Goal: Information Seeking & Learning: Learn about a topic

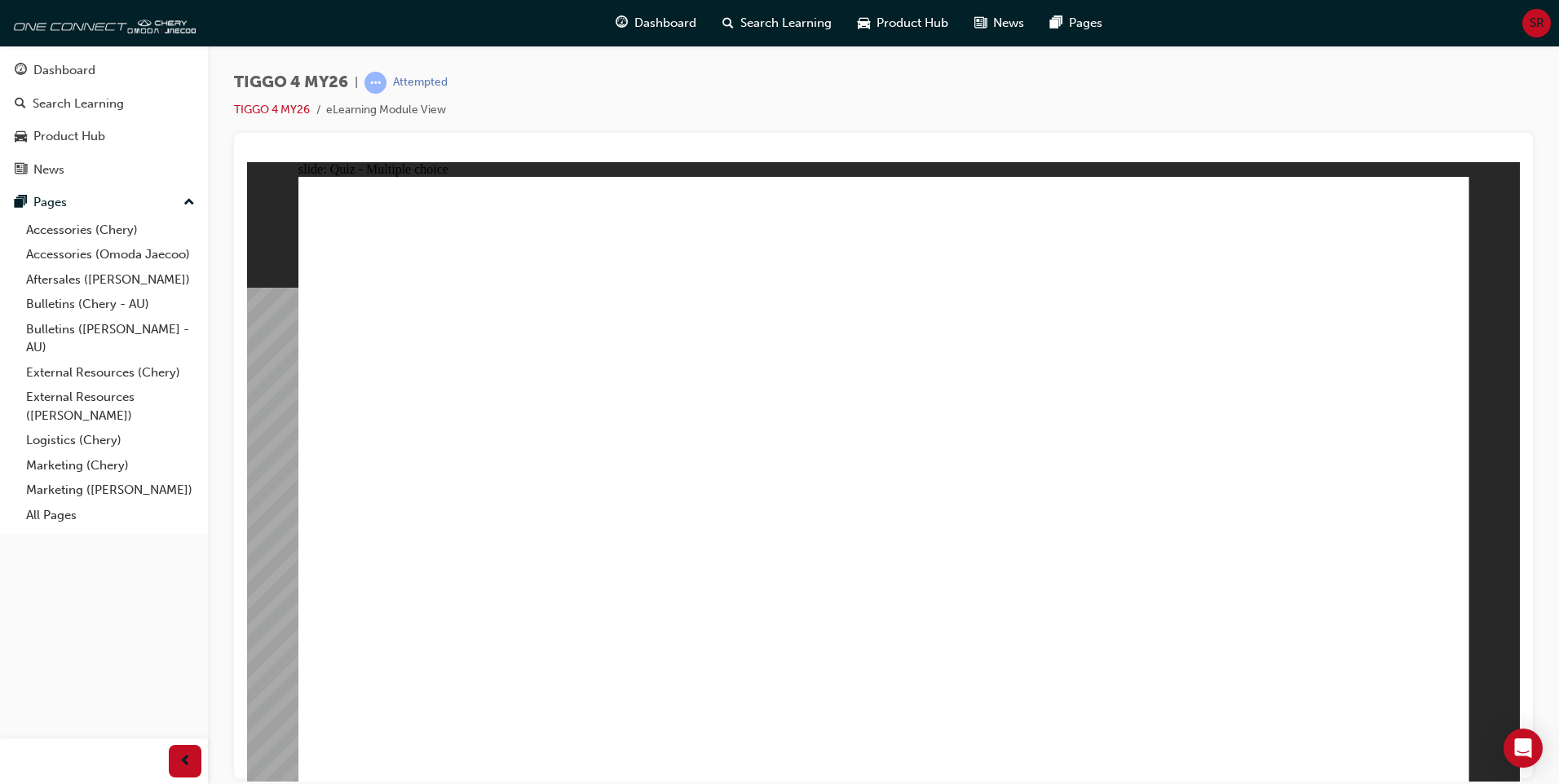
click at [669, 24] on span "Dashboard" at bounding box center [665, 23] width 62 height 19
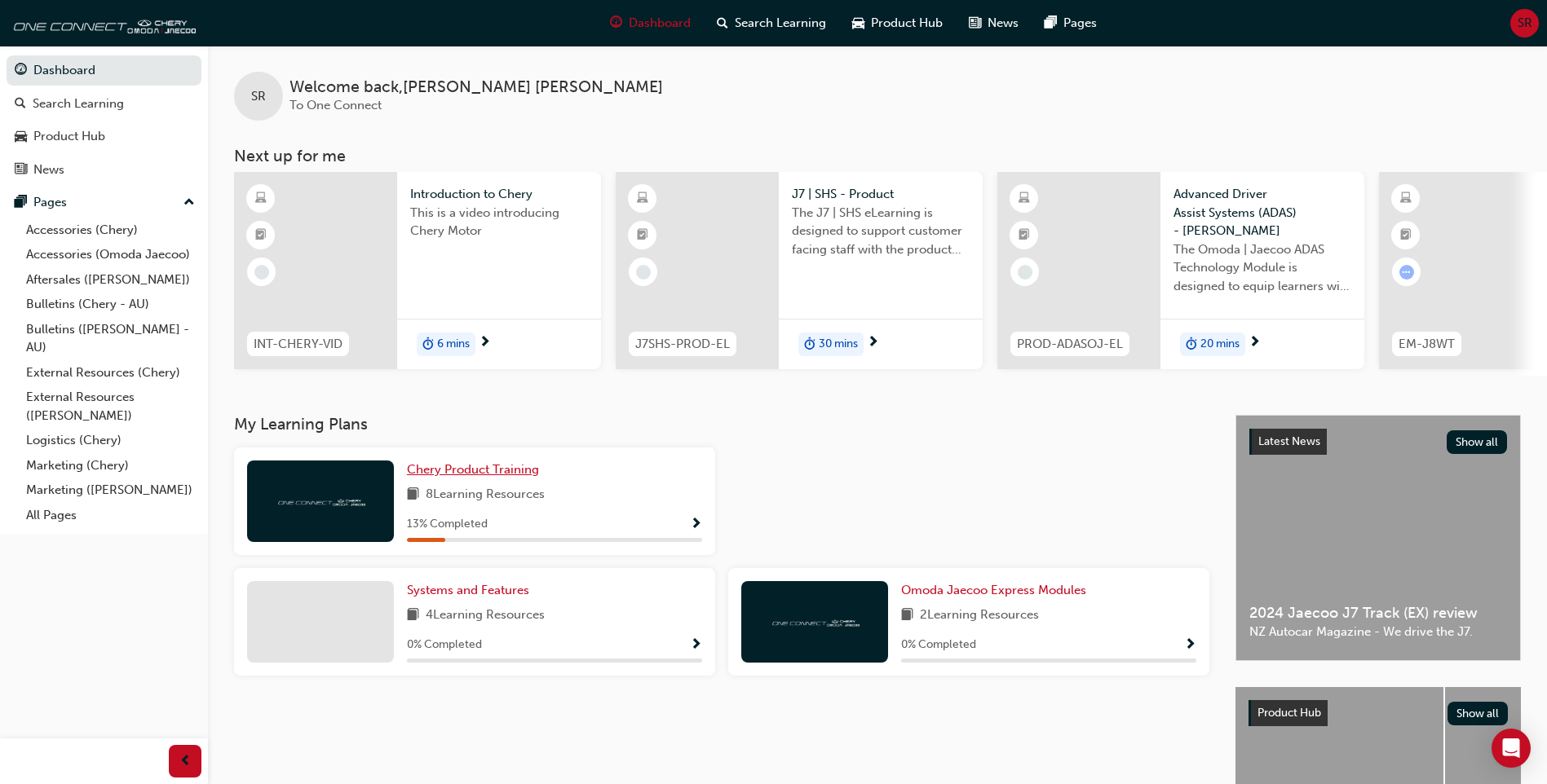
click at [481, 477] on span "Chery Product Training" at bounding box center [473, 469] width 132 height 14
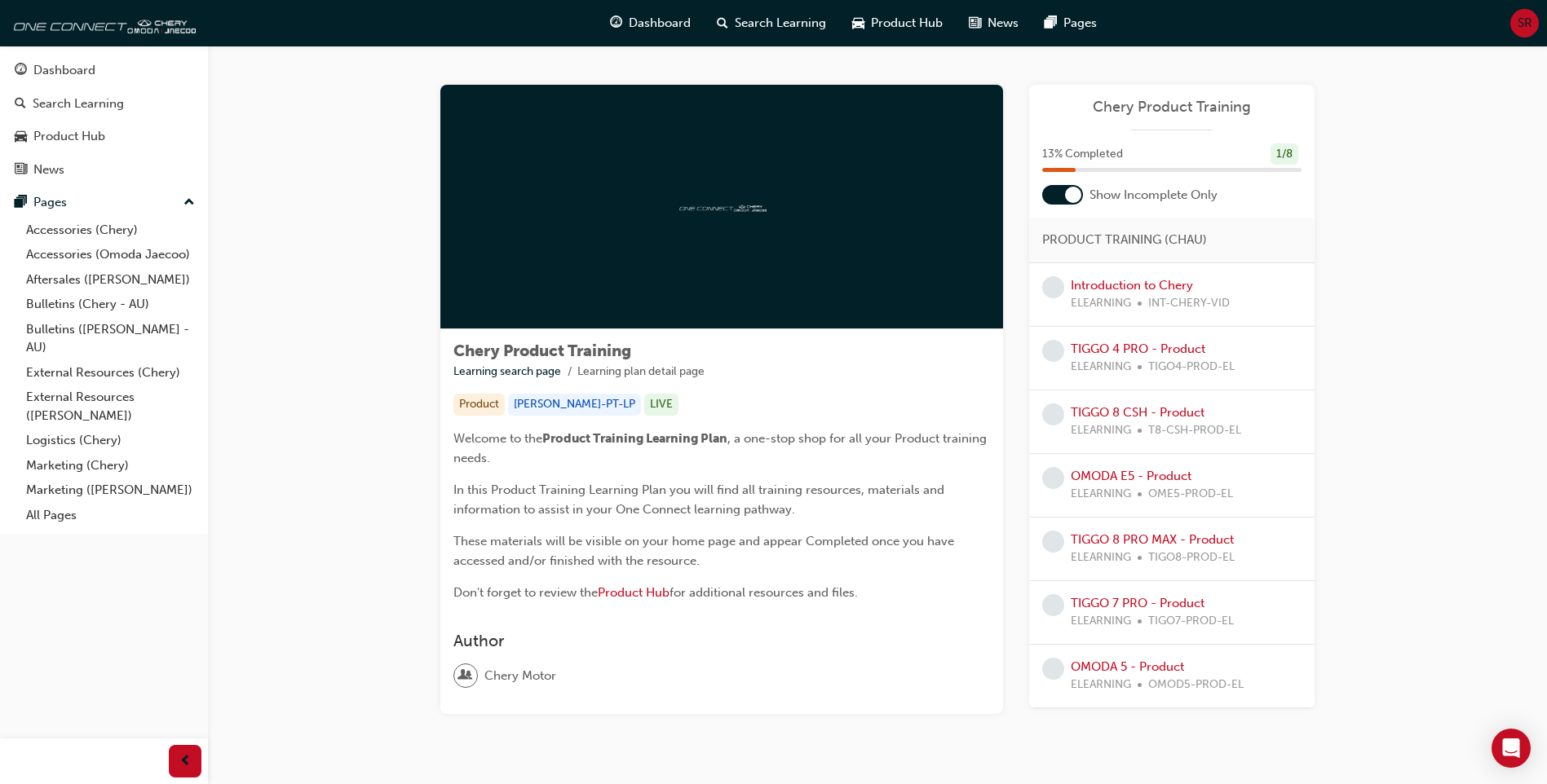
click at [1063, 193] on div at bounding box center [1063, 195] width 40 height 19
click at [1132, 351] on link "Introduction to Chery" at bounding box center [1132, 349] width 122 height 14
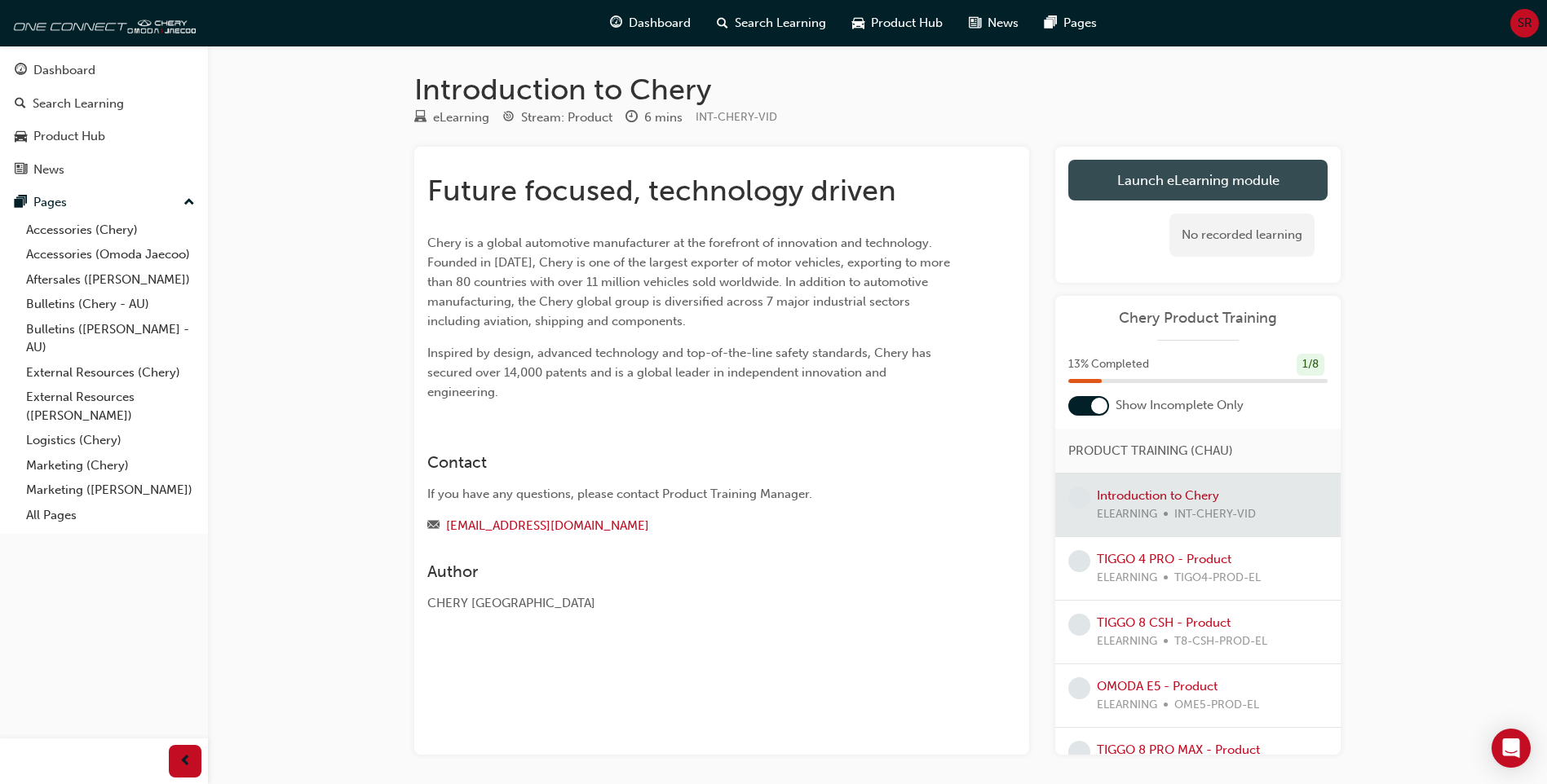
click at [1190, 177] on link "Launch eLearning module" at bounding box center [1198, 180] width 260 height 40
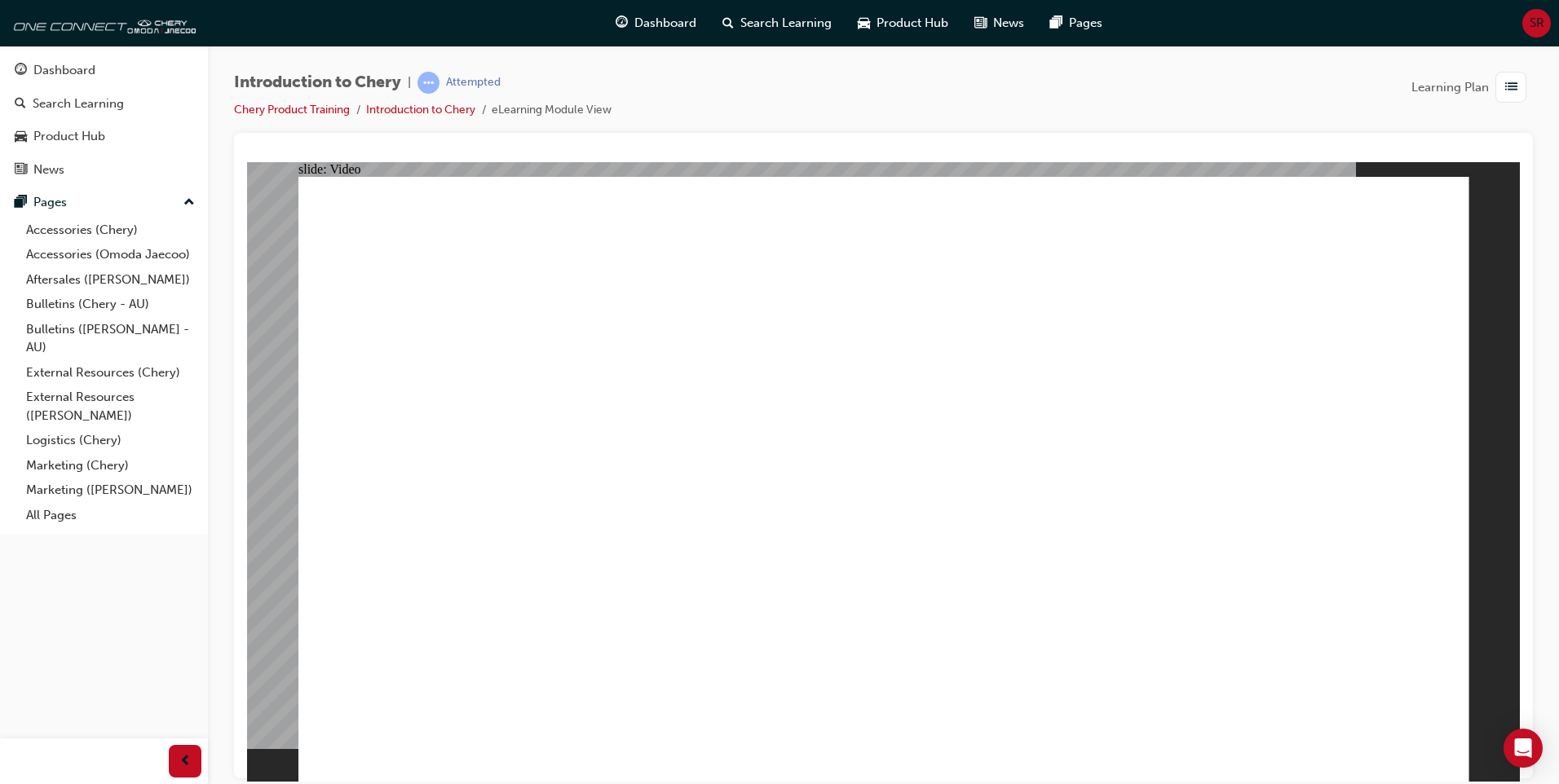
type input "311"
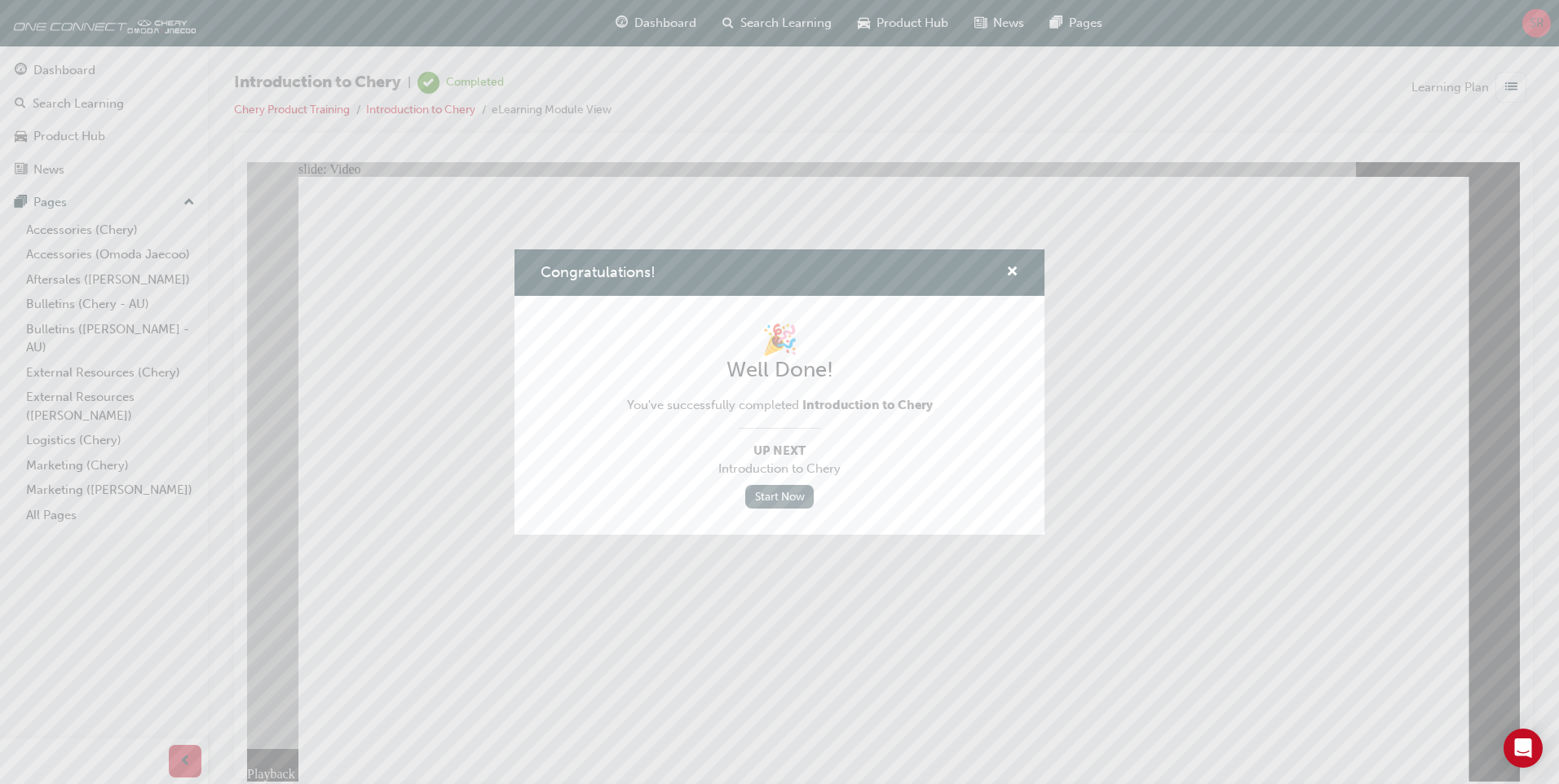
click at [776, 495] on link "Start Now" at bounding box center [779, 497] width 68 height 24
click at [776, 494] on link "Start Now" at bounding box center [779, 497] width 68 height 24
click at [1013, 270] on span "cross-icon" at bounding box center [1012, 273] width 13 height 14
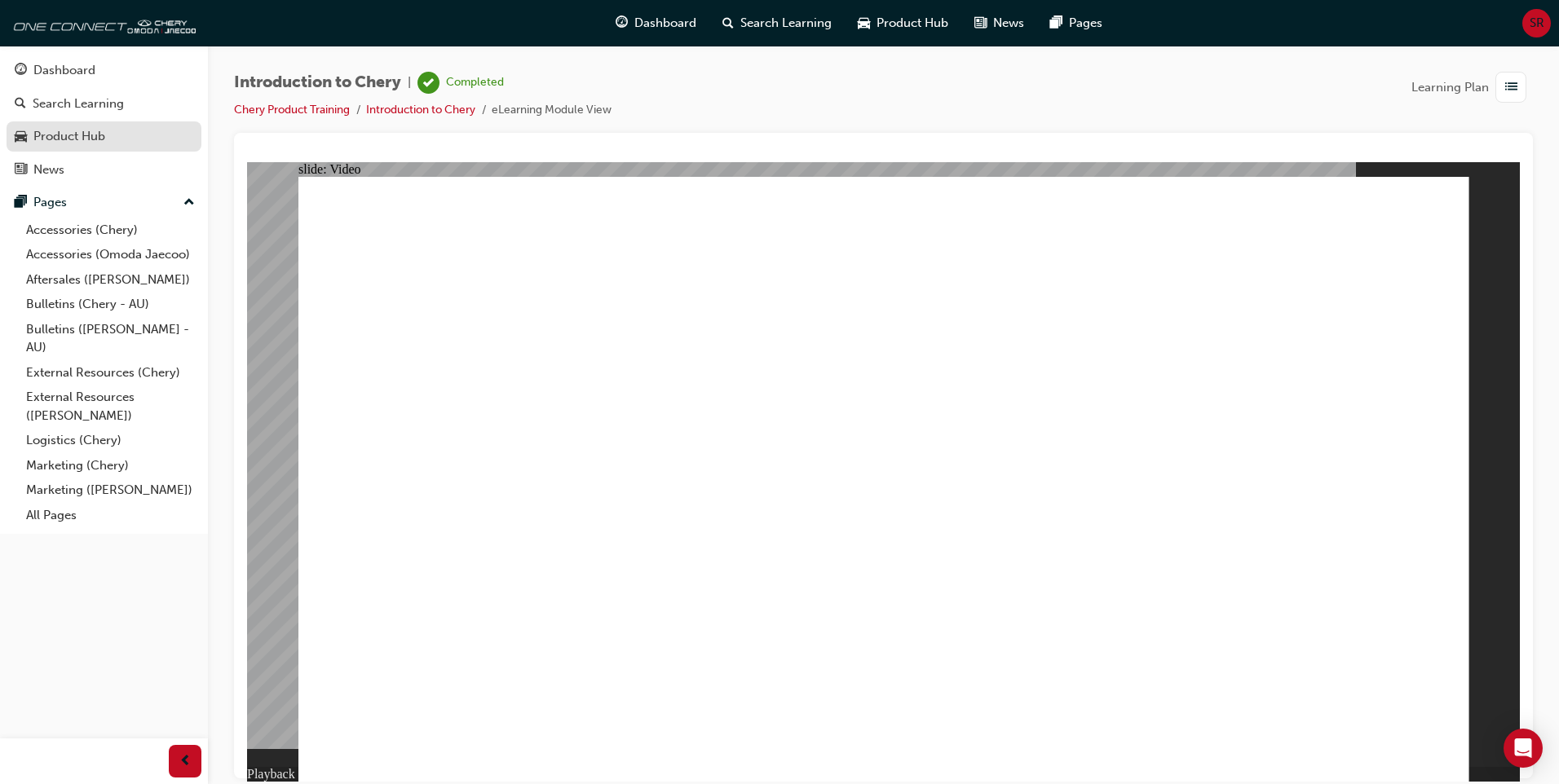
click at [56, 136] on div "Product Hub" at bounding box center [69, 136] width 72 height 19
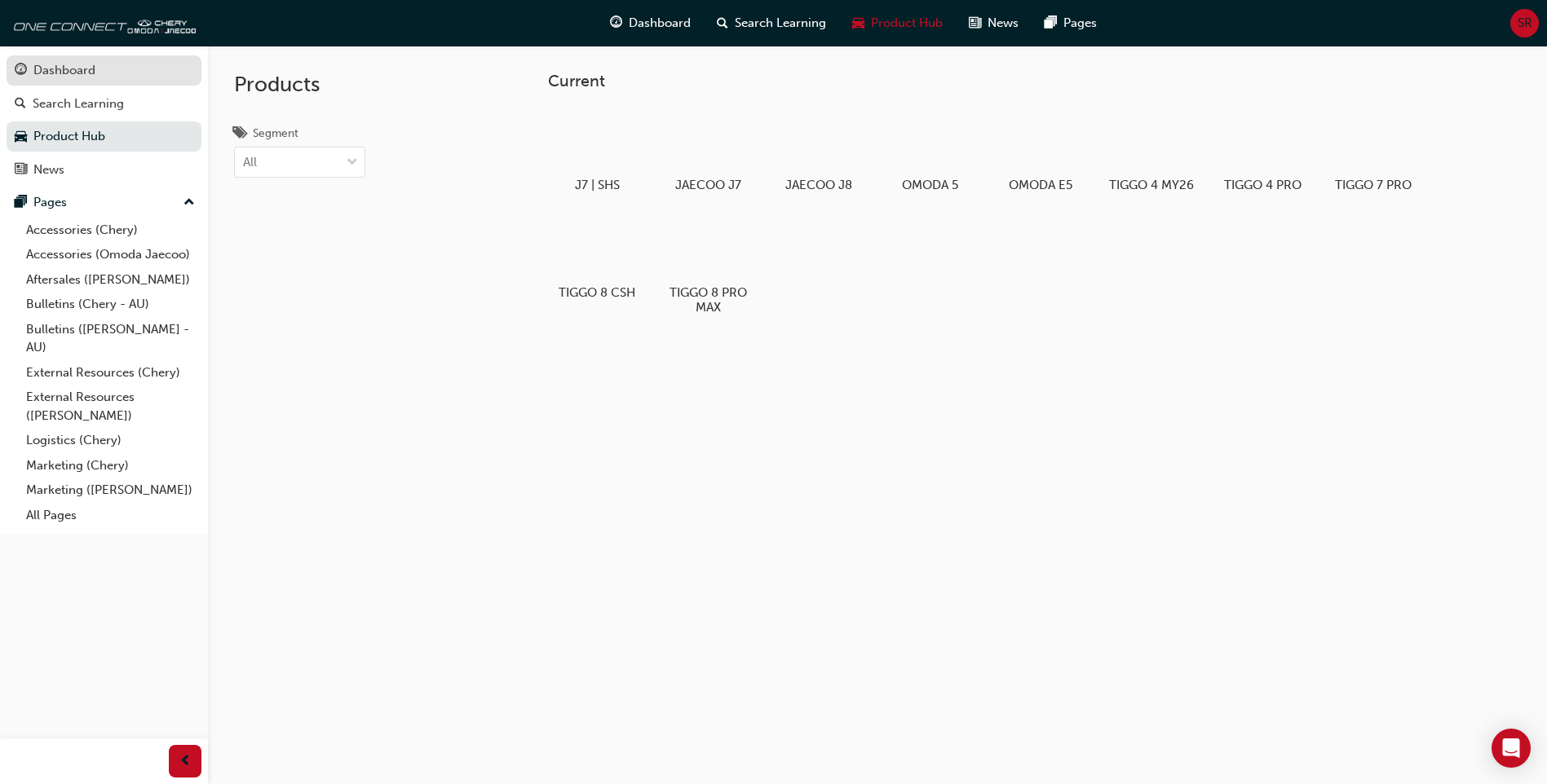
click at [55, 67] on div "Dashboard" at bounding box center [65, 71] width 62 height 19
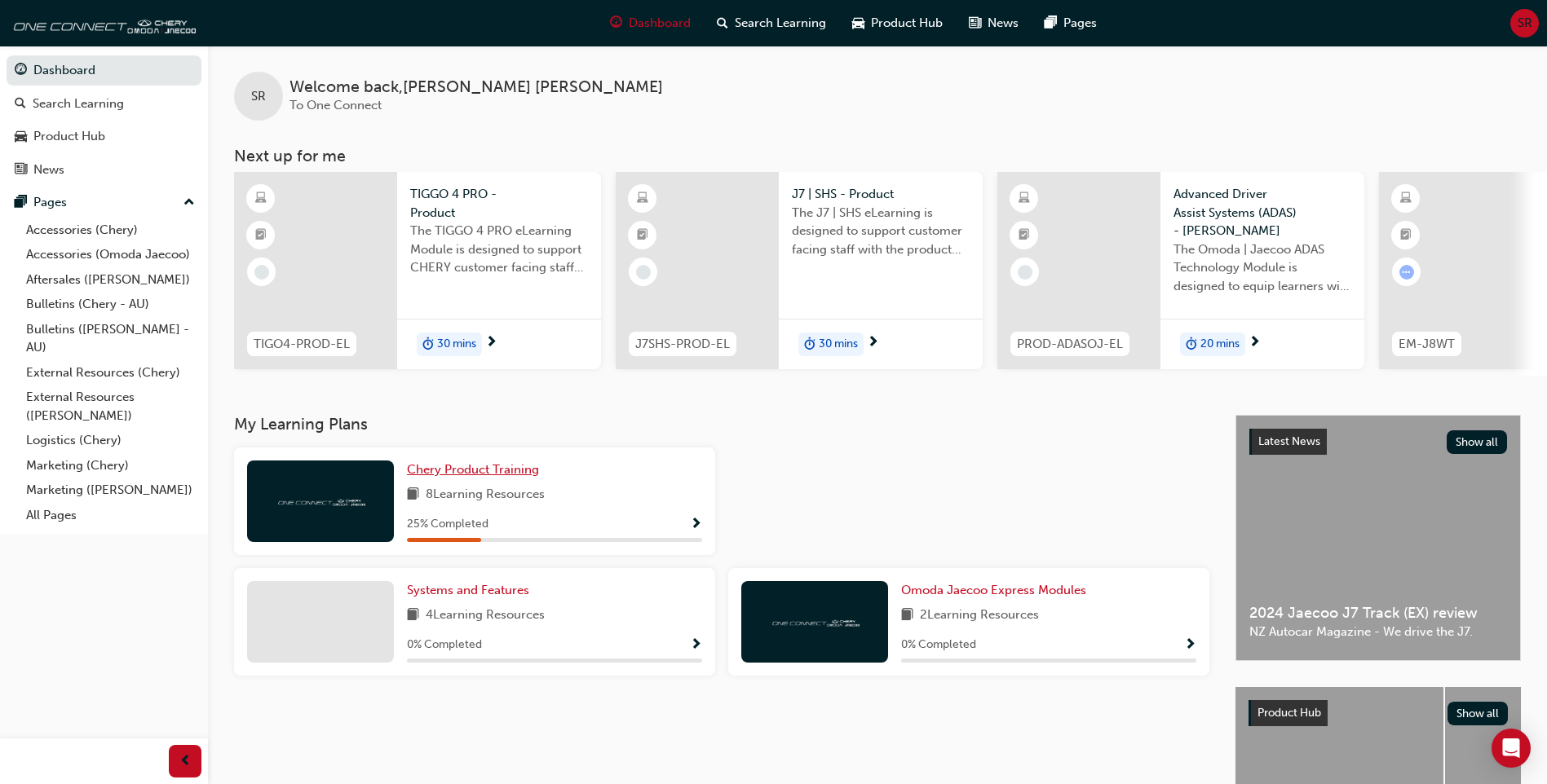
click at [476, 477] on span "Chery Product Training" at bounding box center [473, 469] width 132 height 14
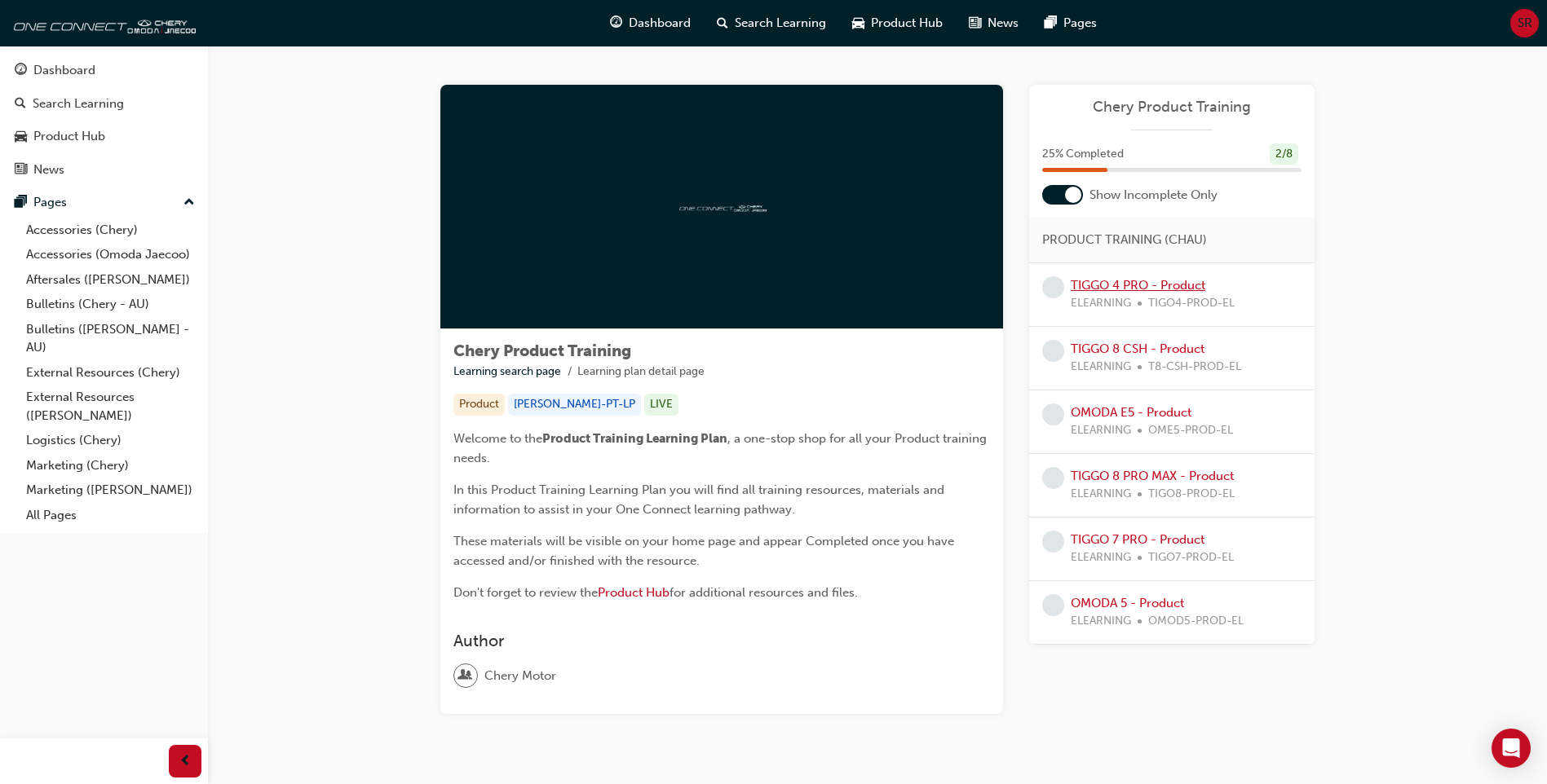
click at [1116, 283] on link "TIGGO 4 PRO - Product" at bounding box center [1138, 285] width 135 height 14
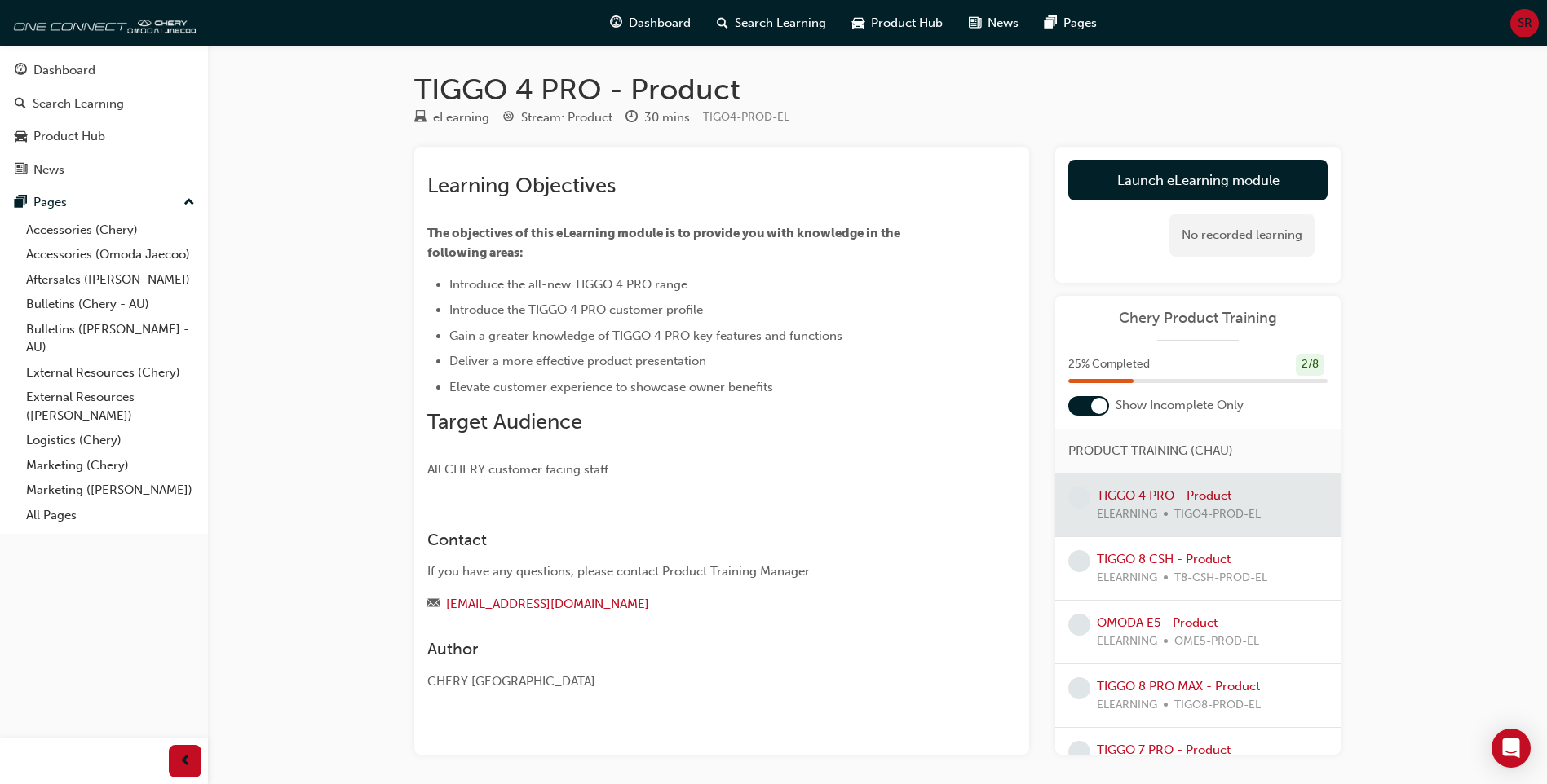
click at [1081, 405] on div at bounding box center [1089, 405] width 40 height 19
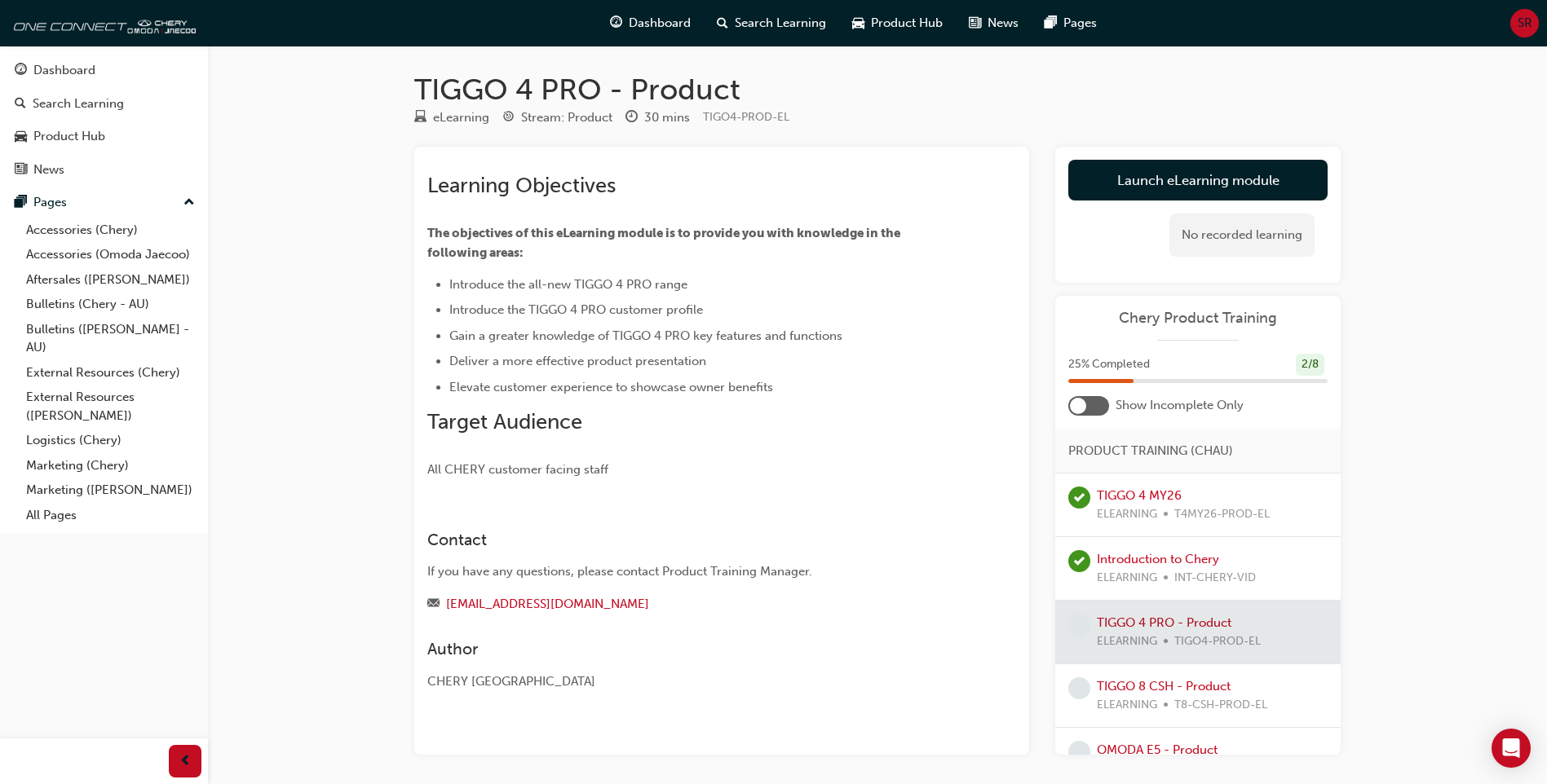
scroll to position [63, 0]
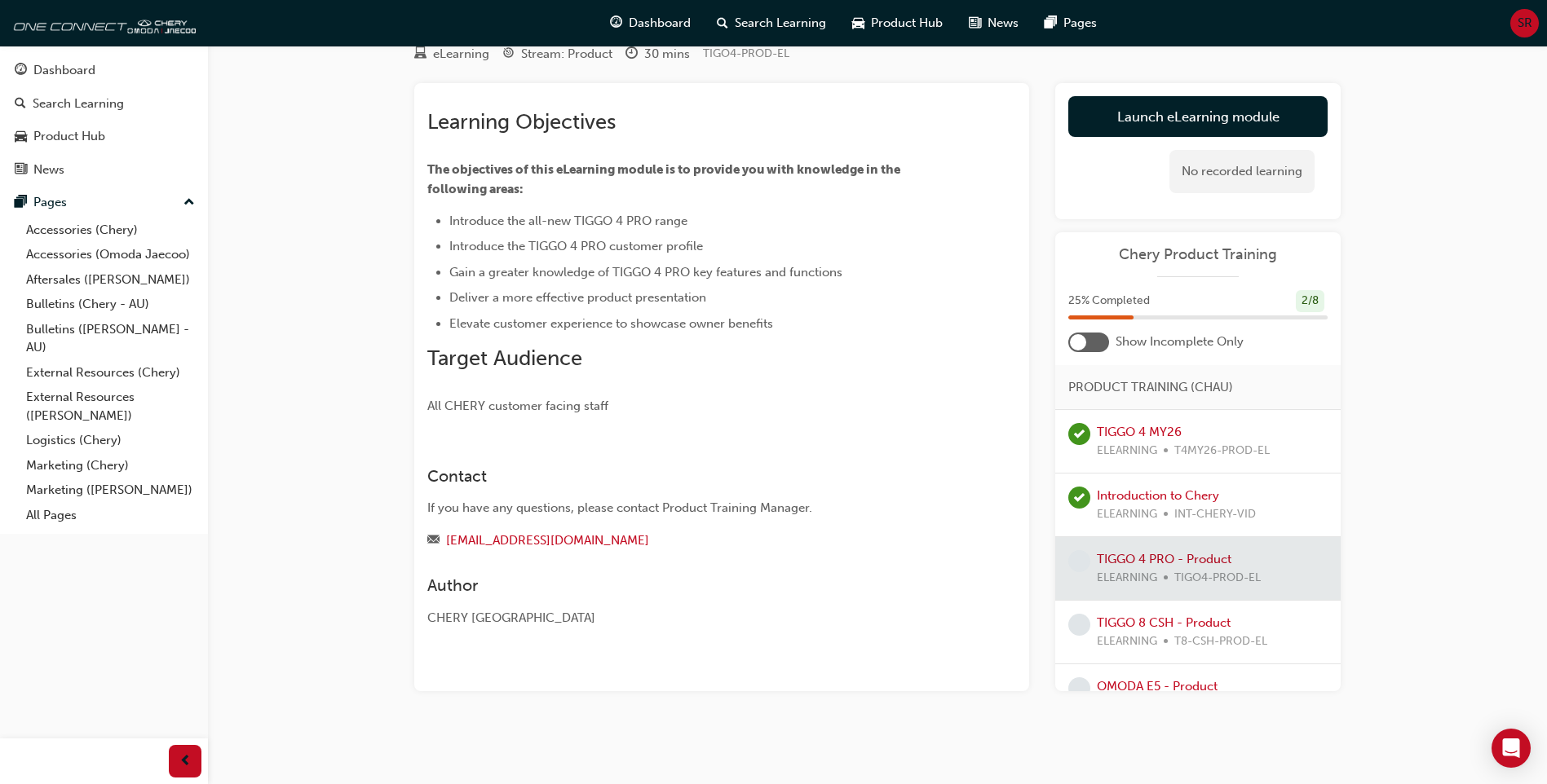
click at [1136, 568] on div at bounding box center [1197, 568] width 286 height 63
click at [1158, 115] on link "Launch eLearning module" at bounding box center [1198, 116] width 260 height 40
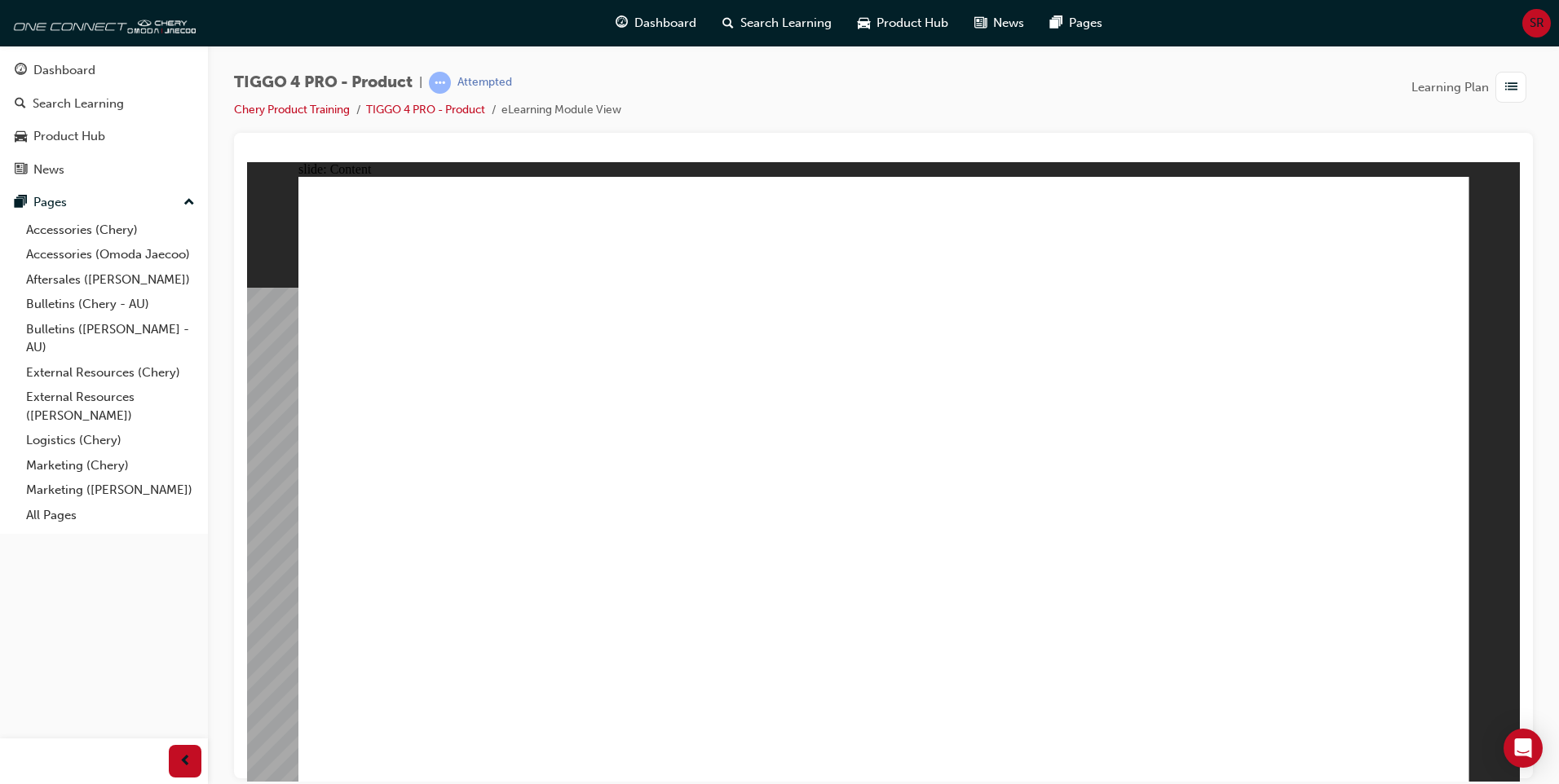
click at [53, 67] on div "Dashboard" at bounding box center [65, 71] width 62 height 19
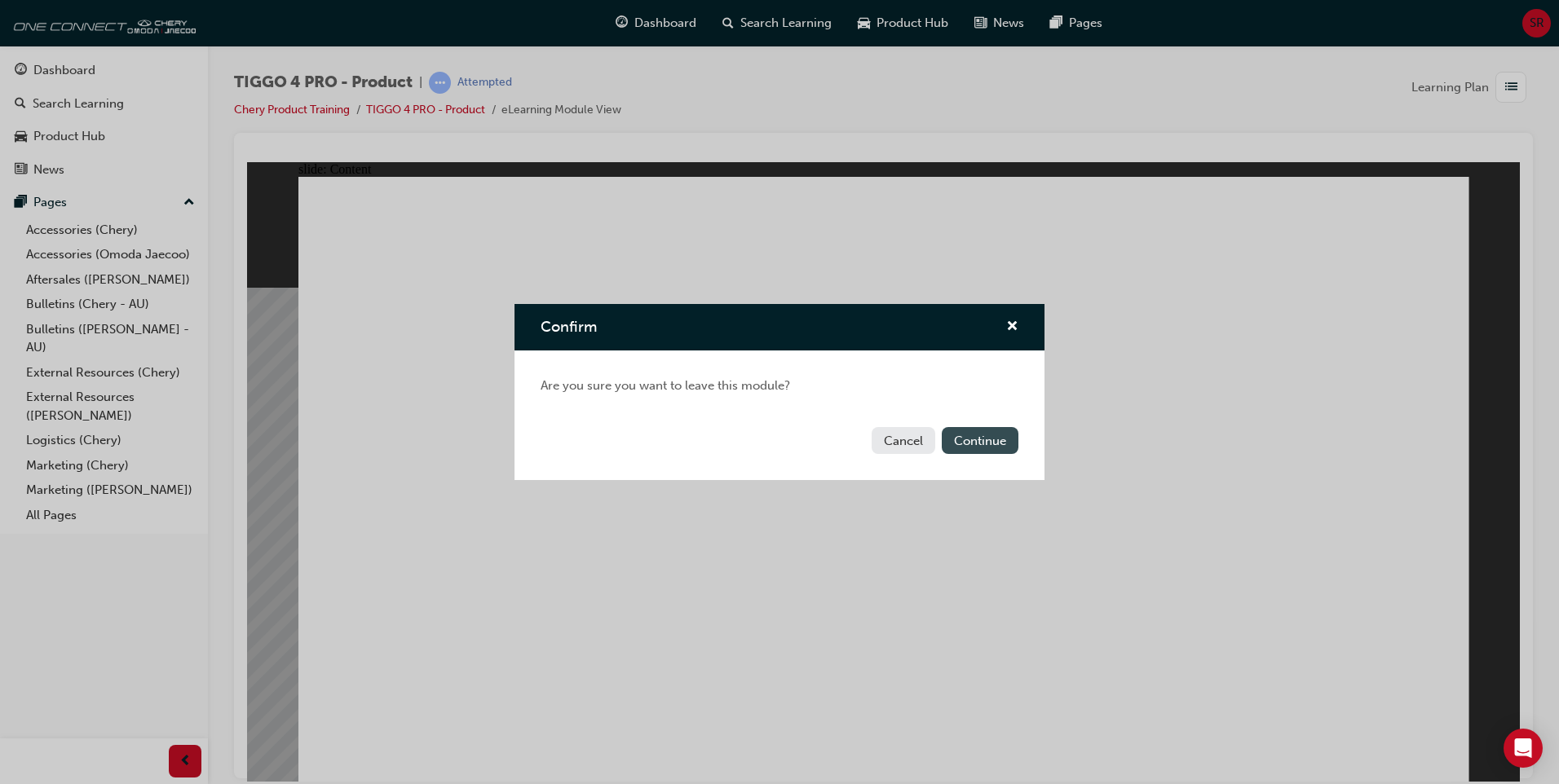
click at [970, 438] on button "Continue" at bounding box center [980, 440] width 77 height 27
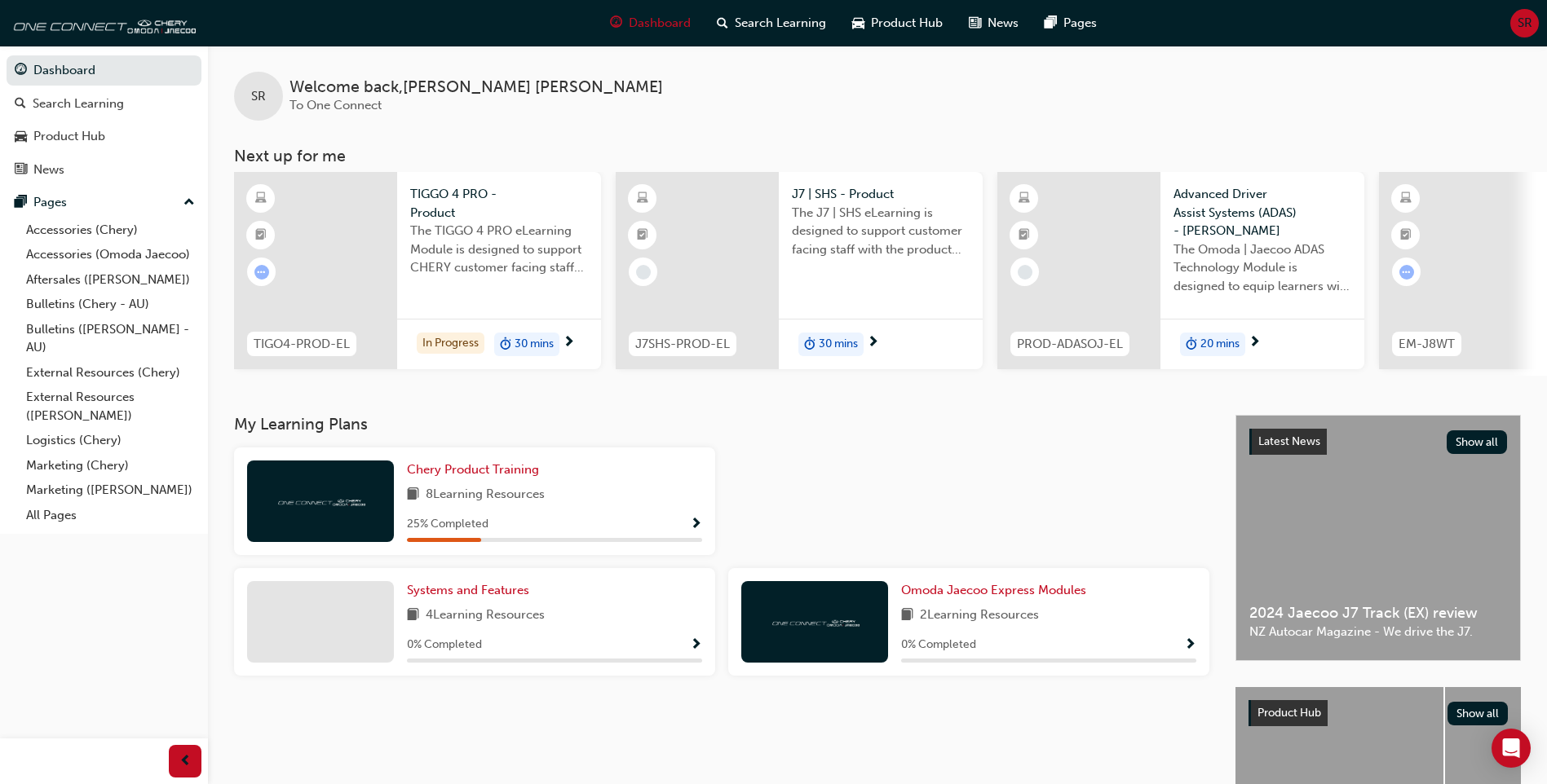
click at [453, 499] on span "8 Learning Resources" at bounding box center [484, 495] width 119 height 20
click at [454, 477] on span "Chery Product Training" at bounding box center [473, 469] width 132 height 14
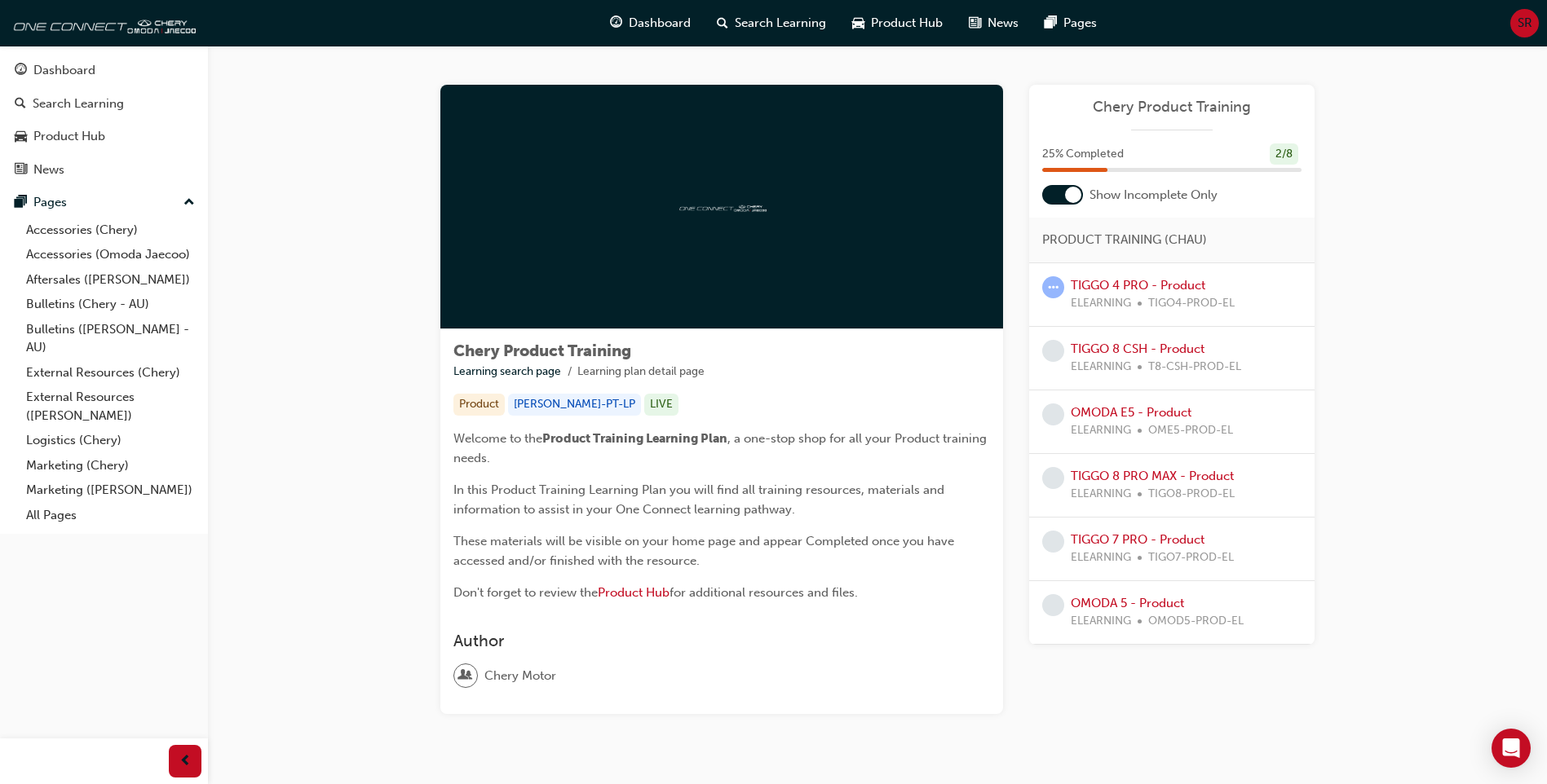
click at [1066, 194] on div at bounding box center [1073, 195] width 16 height 16
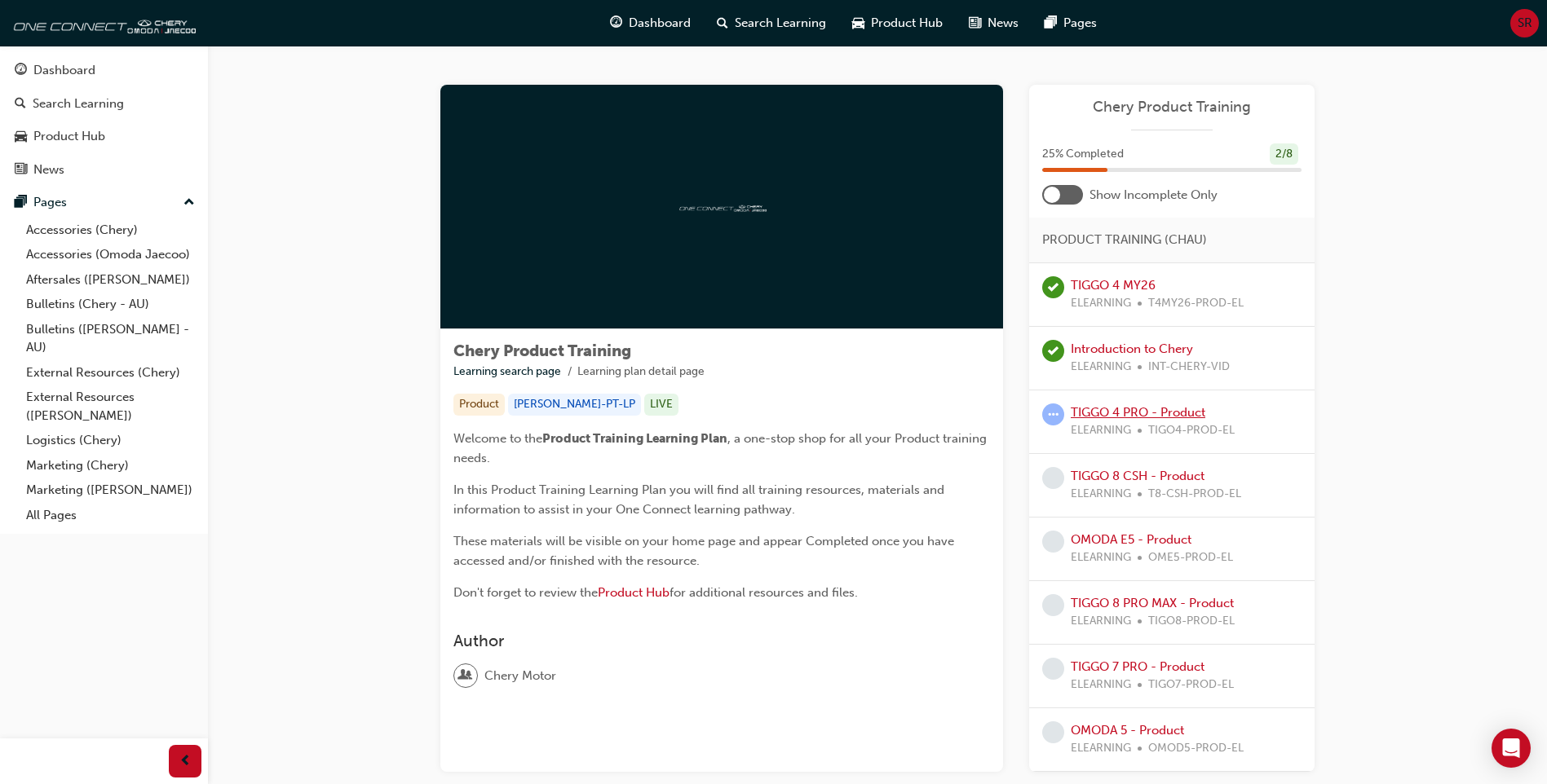
click at [1127, 411] on link "TIGGO 4 PRO - Product" at bounding box center [1138, 412] width 135 height 14
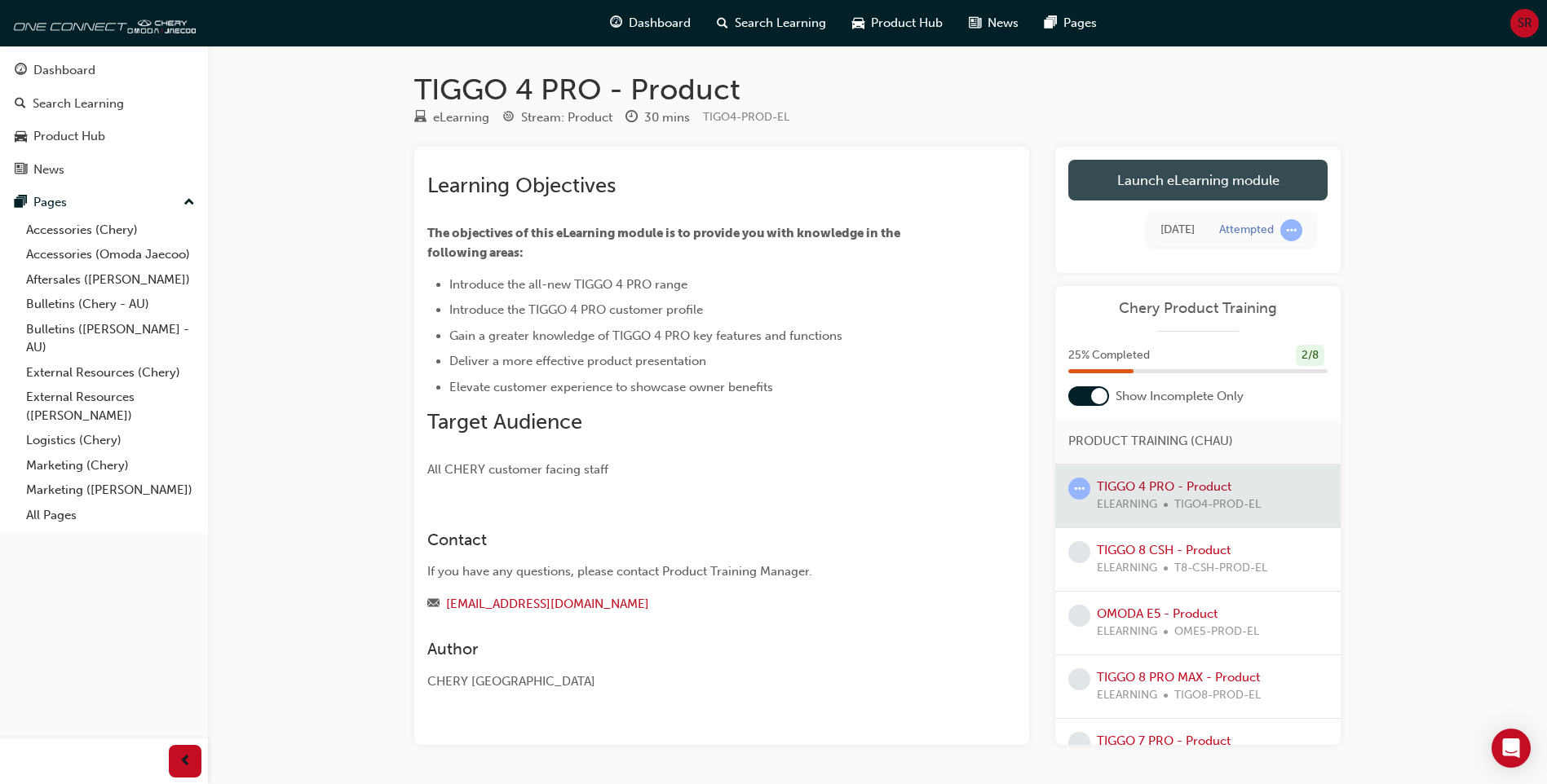
click at [1173, 175] on link "Launch eLearning module" at bounding box center [1198, 180] width 260 height 40
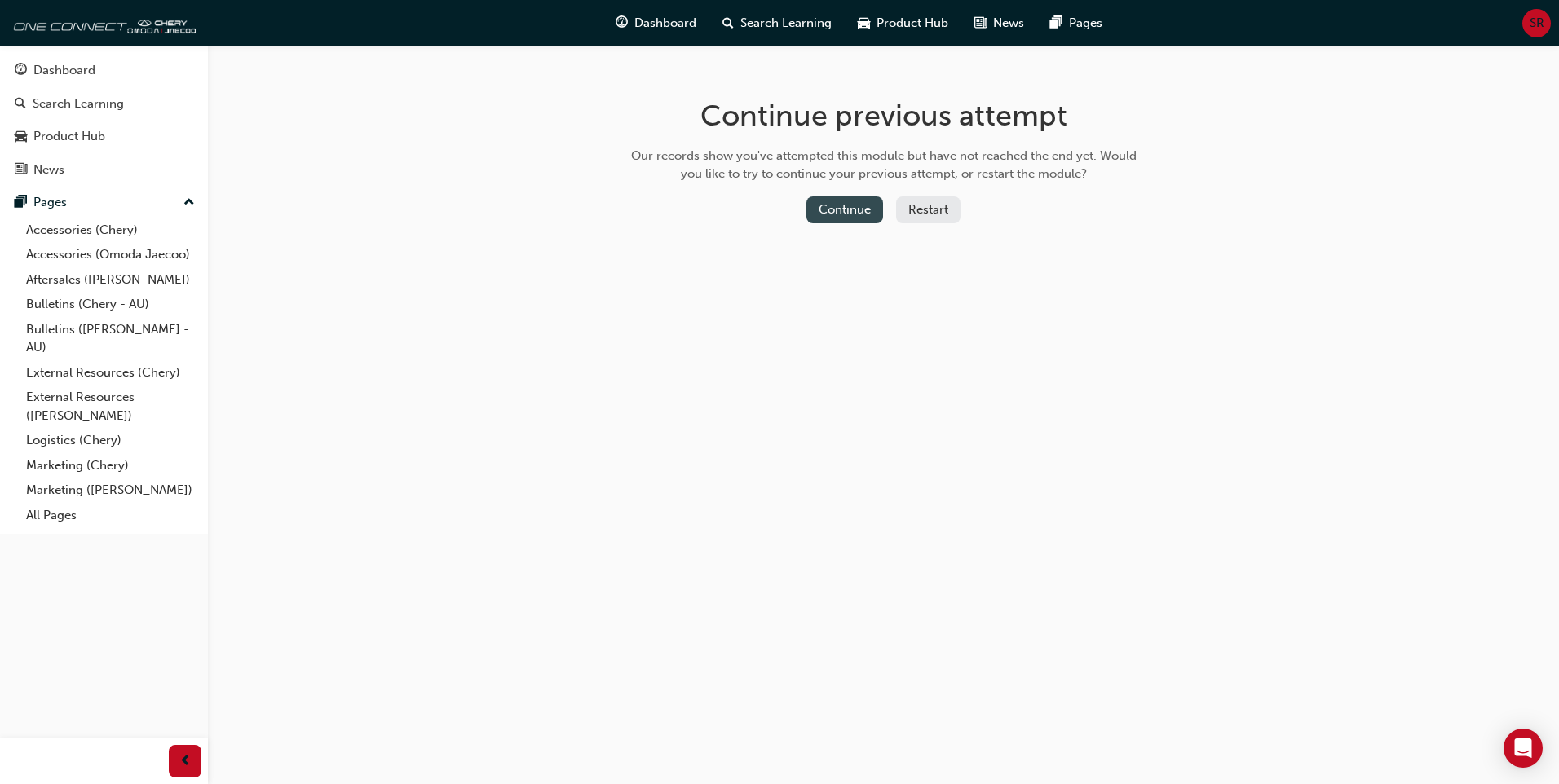
click at [842, 208] on button "Continue" at bounding box center [844, 210] width 77 height 27
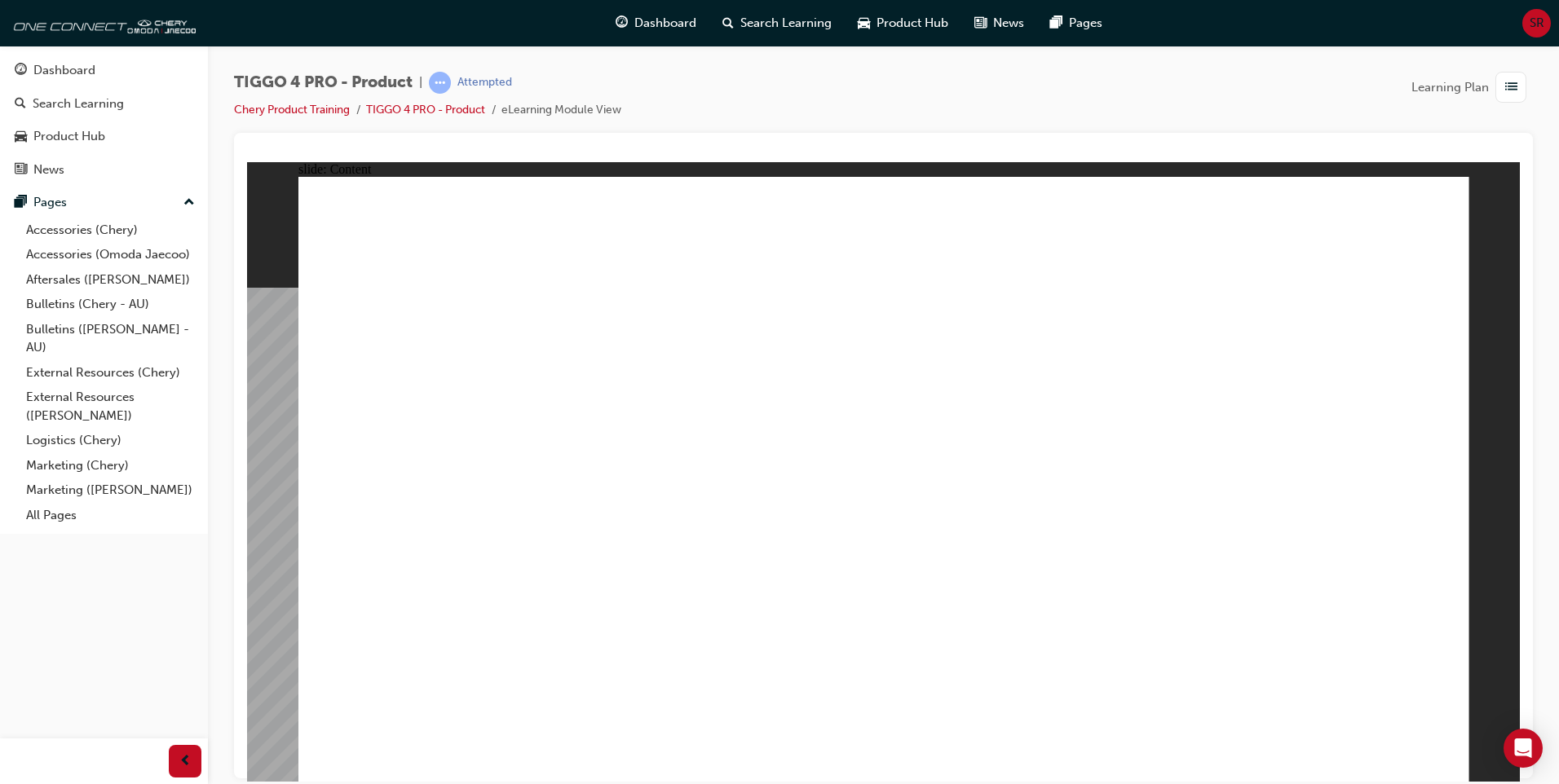
drag, startPoint x: 509, startPoint y: 252, endPoint x: 506, endPoint y: 375, distance: 123.0
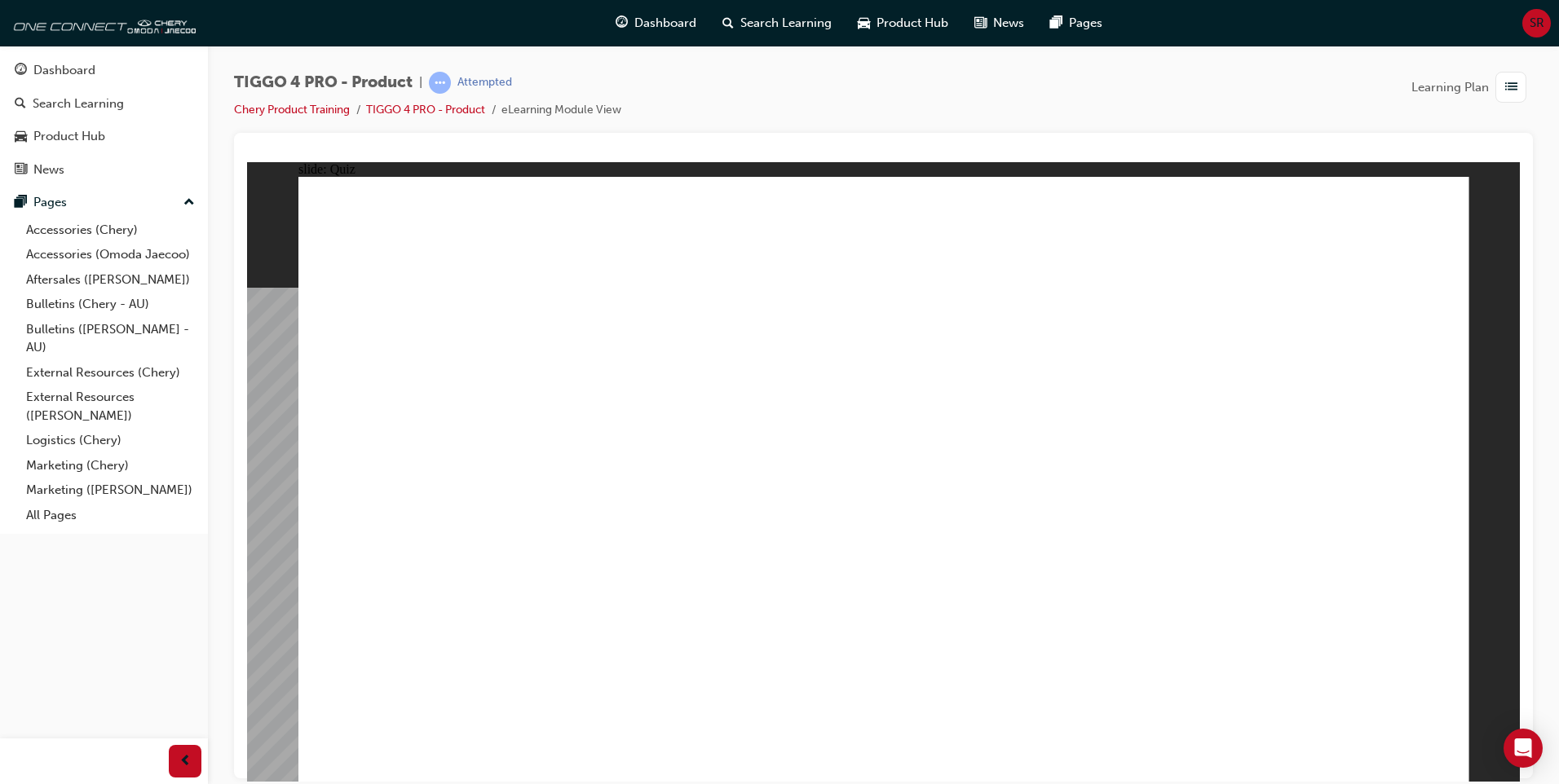
radio input "true"
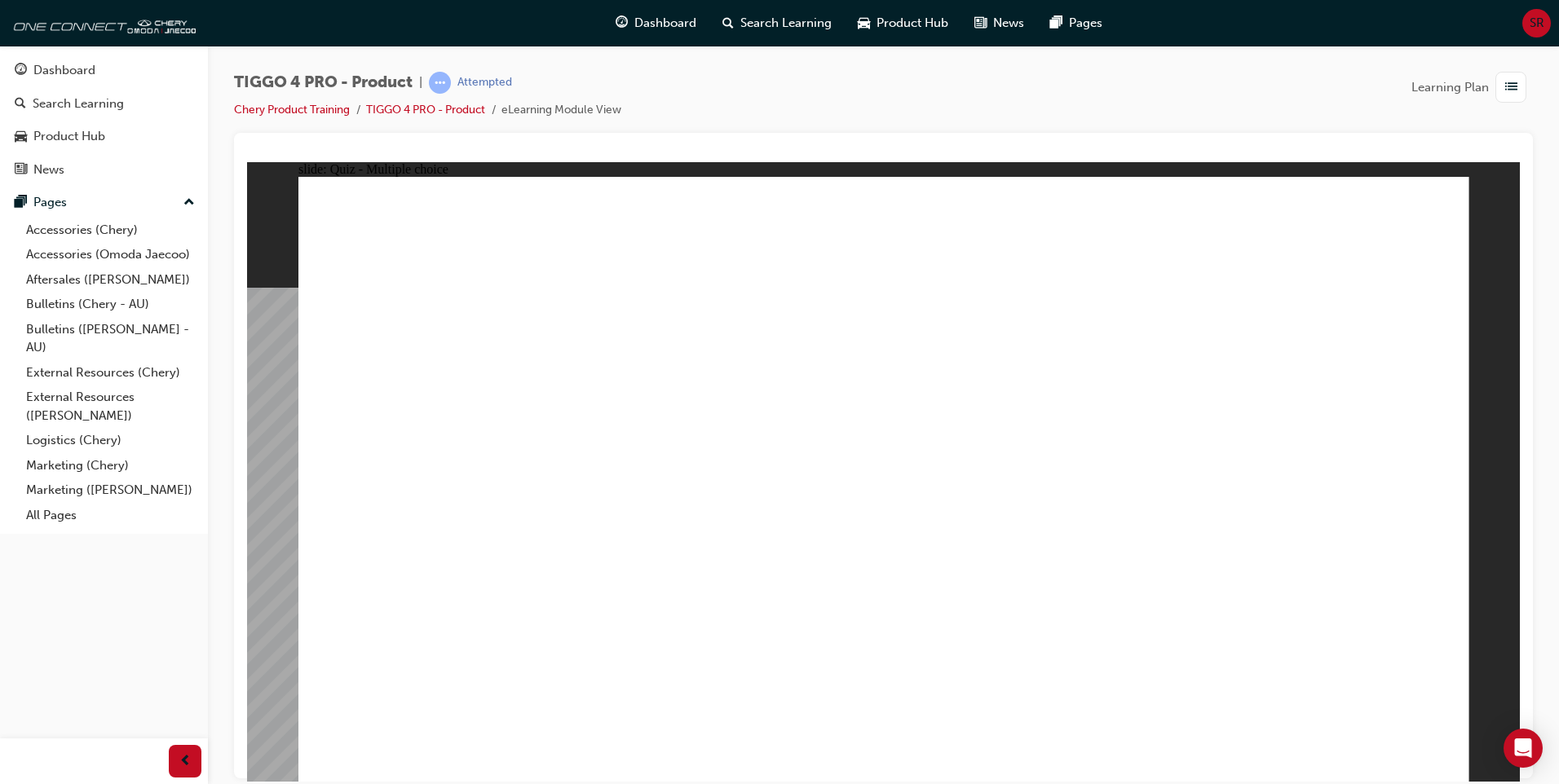
drag, startPoint x: 892, startPoint y: 376, endPoint x: 1108, endPoint y: 613, distance: 320.7
drag, startPoint x: 626, startPoint y: 377, endPoint x: 630, endPoint y: 613, distance: 236.0
drag, startPoint x: 419, startPoint y: 381, endPoint x: 857, endPoint y: 618, distance: 498.0
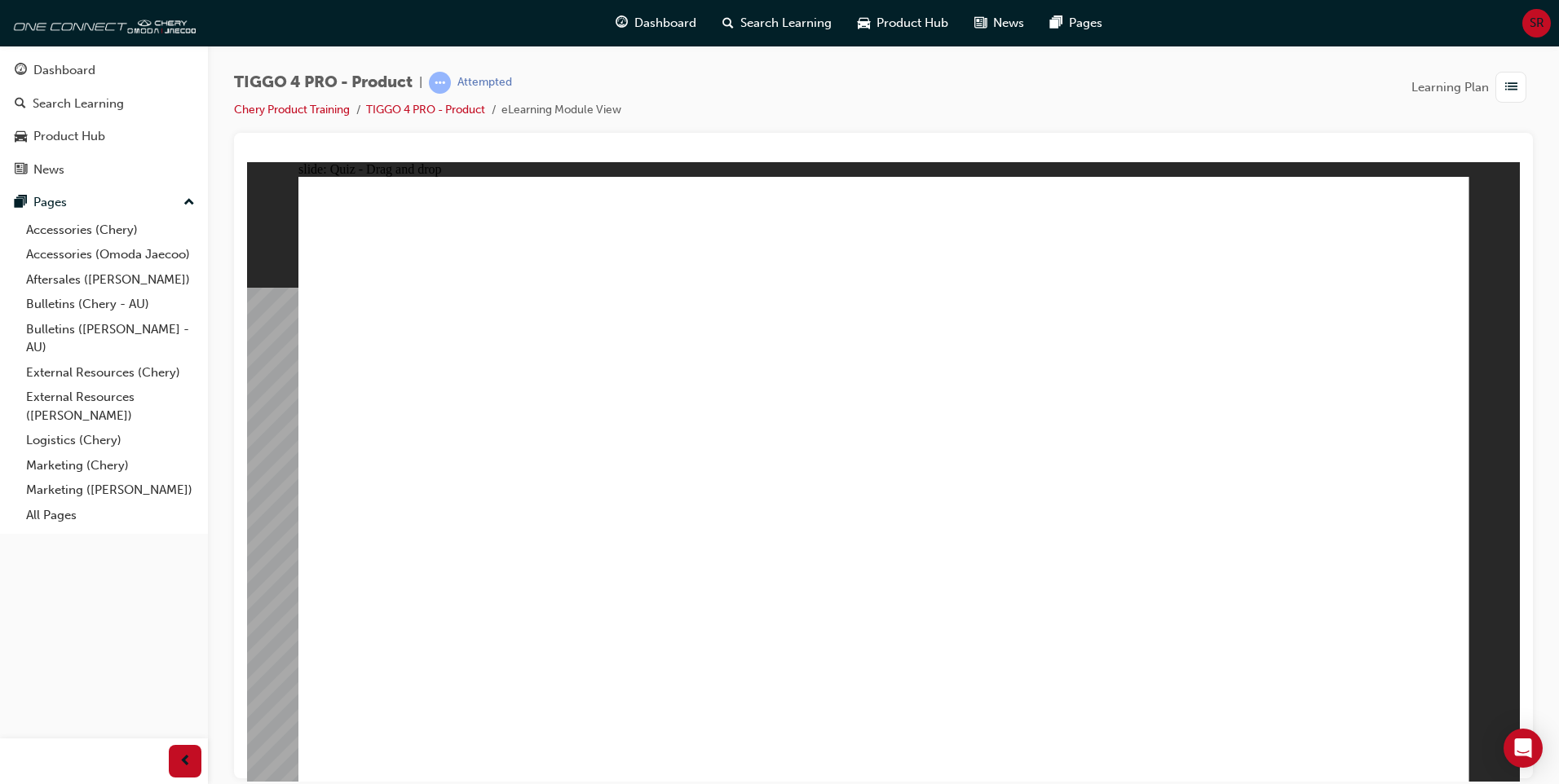
drag, startPoint x: 1097, startPoint y: 387, endPoint x: 453, endPoint y: 624, distance: 686.2
drag, startPoint x: 1362, startPoint y: 378, endPoint x: 1377, endPoint y: 614, distance: 236.5
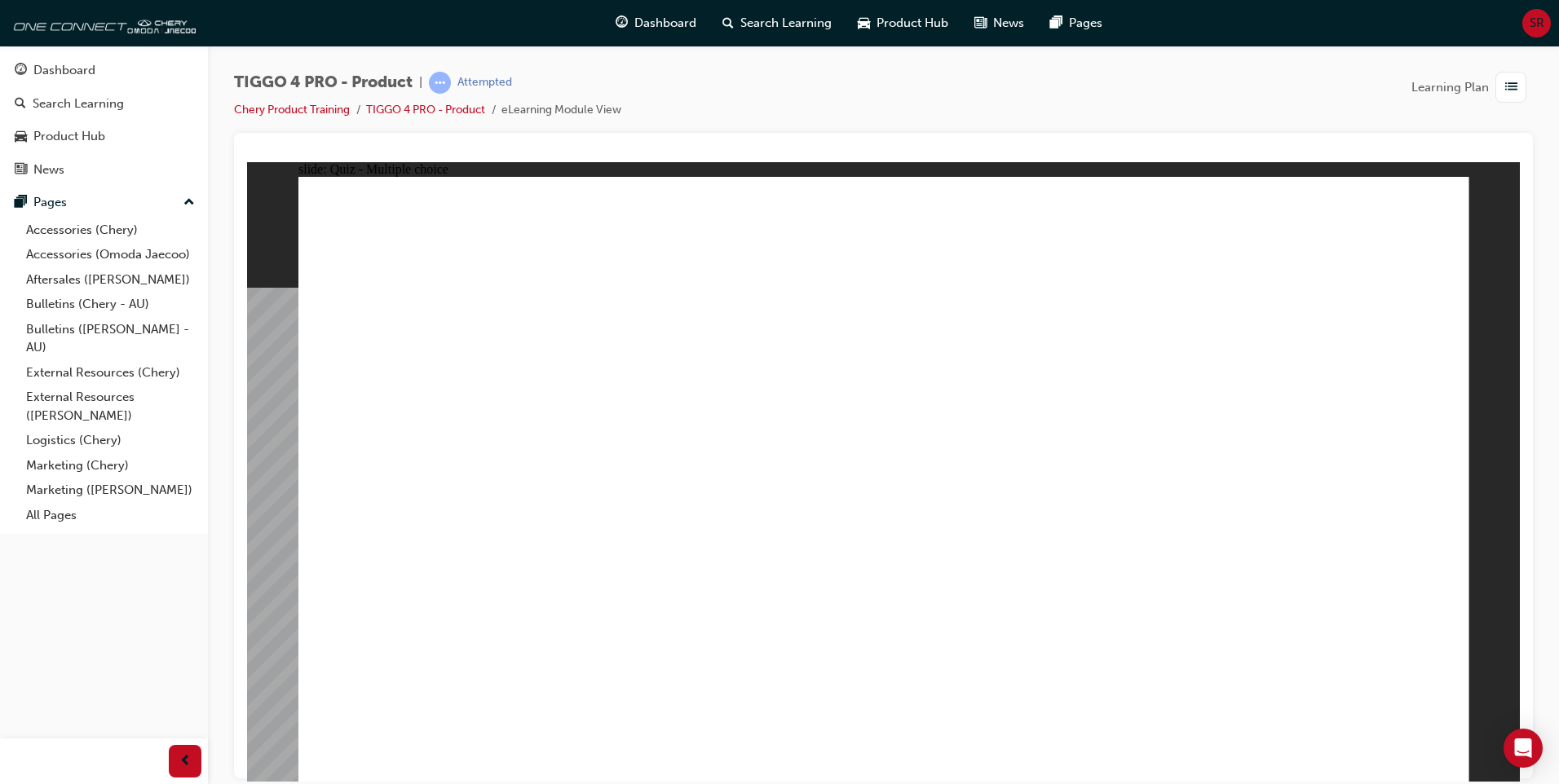
radio input "true"
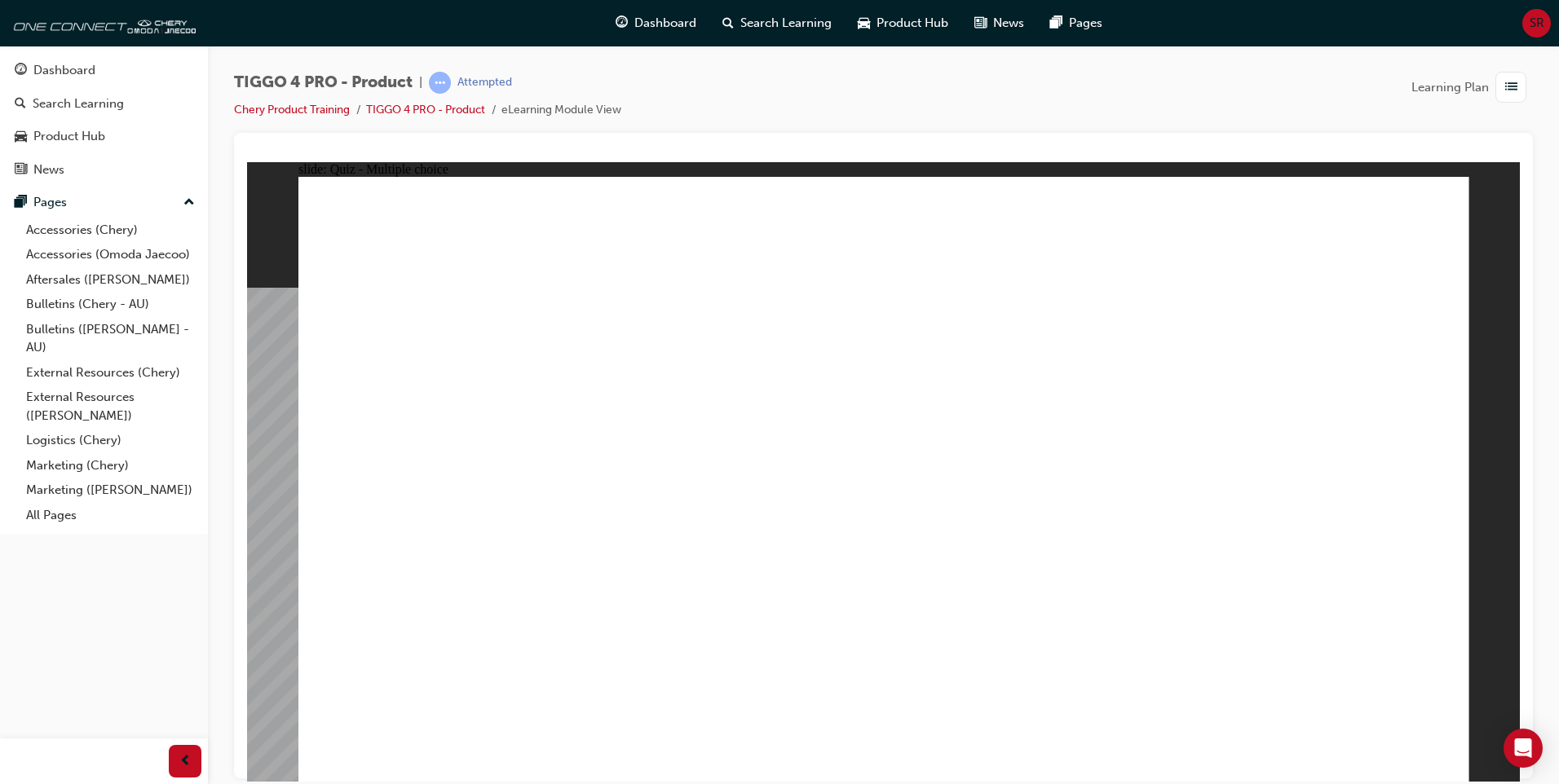
drag, startPoint x: 651, startPoint y: 477, endPoint x: 1240, endPoint y: 381, distance: 596.8
drag, startPoint x: 448, startPoint y: 424, endPoint x: 1249, endPoint y: 464, distance: 802.0
drag, startPoint x: 702, startPoint y: 425, endPoint x: 1002, endPoint y: 374, distance: 304.3
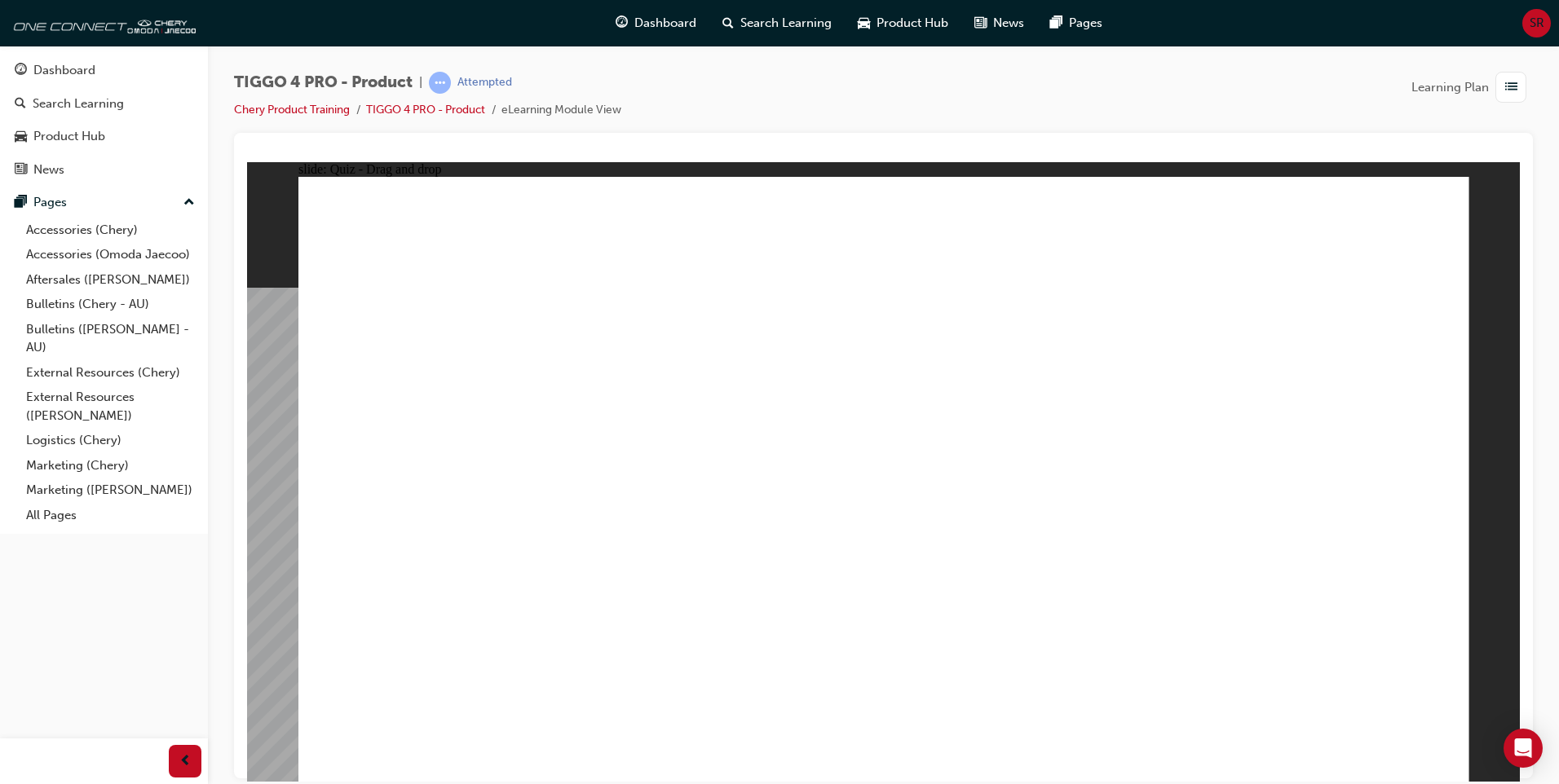
drag, startPoint x: 678, startPoint y: 541, endPoint x: 980, endPoint y: 410, distance: 329.2
drag, startPoint x: 435, startPoint y: 549, endPoint x: 980, endPoint y: 463, distance: 551.7
drag, startPoint x: 410, startPoint y: 612, endPoint x: 1263, endPoint y: 493, distance: 861.3
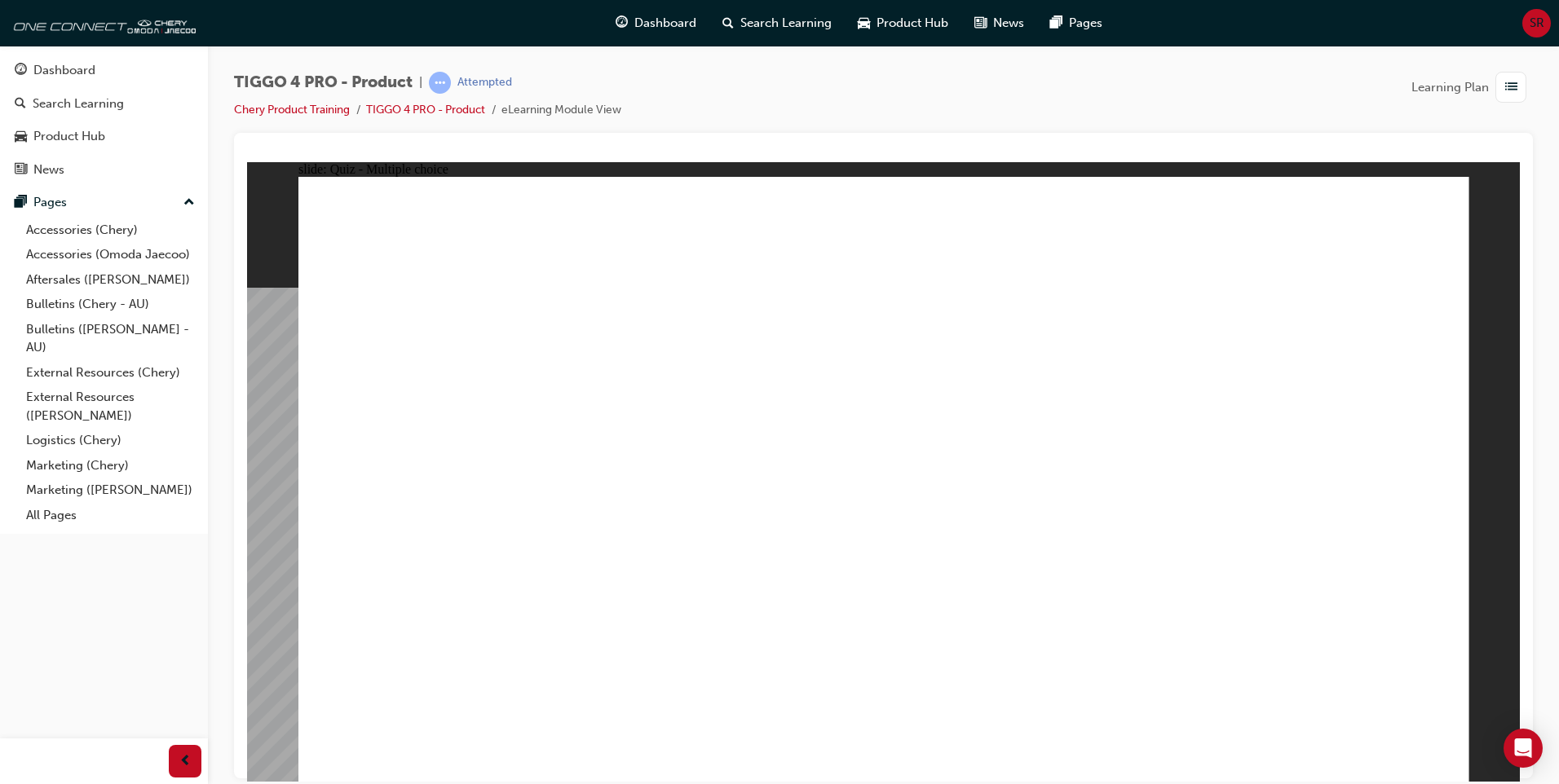
radio input "true"
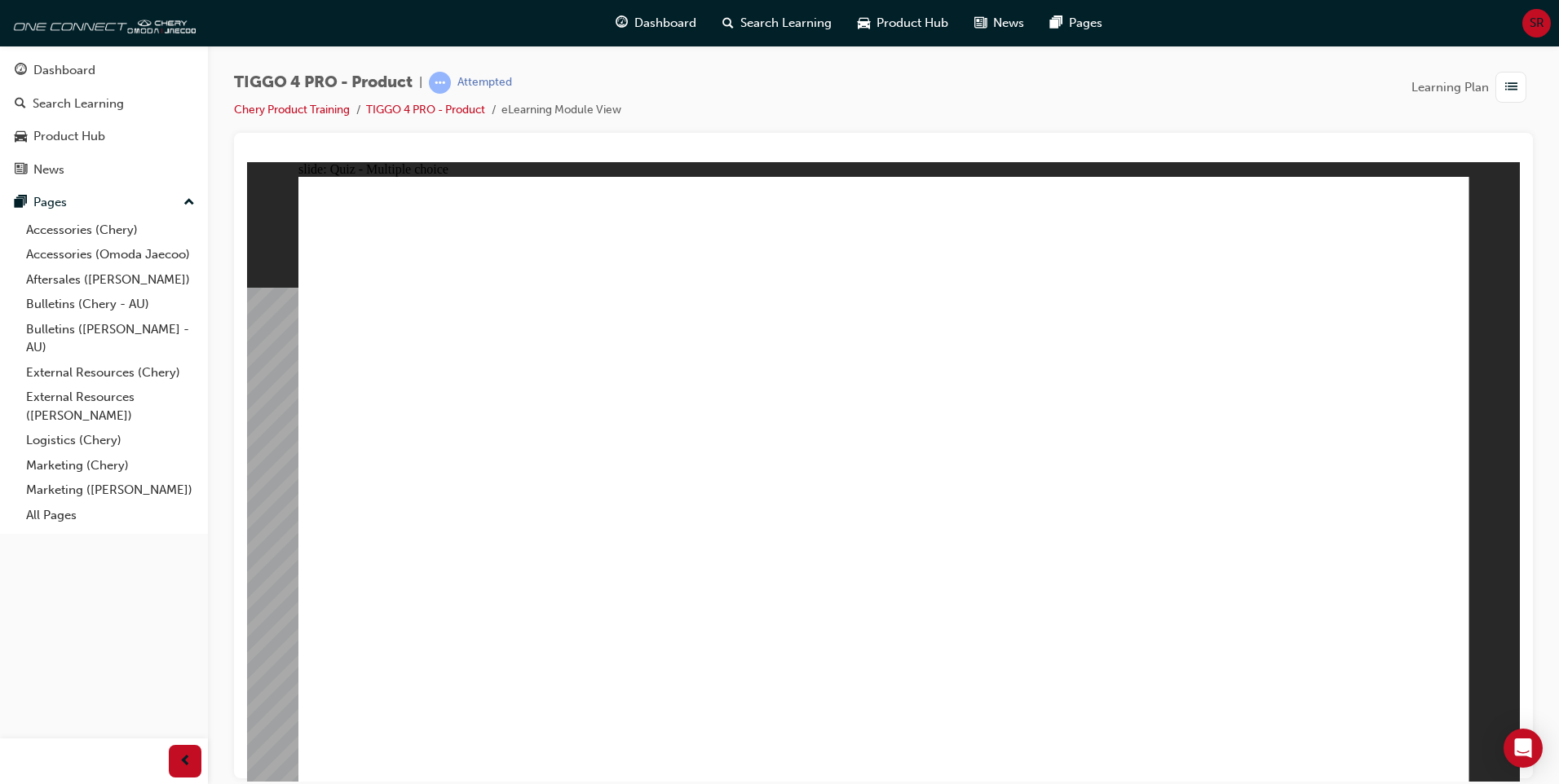
radio input "true"
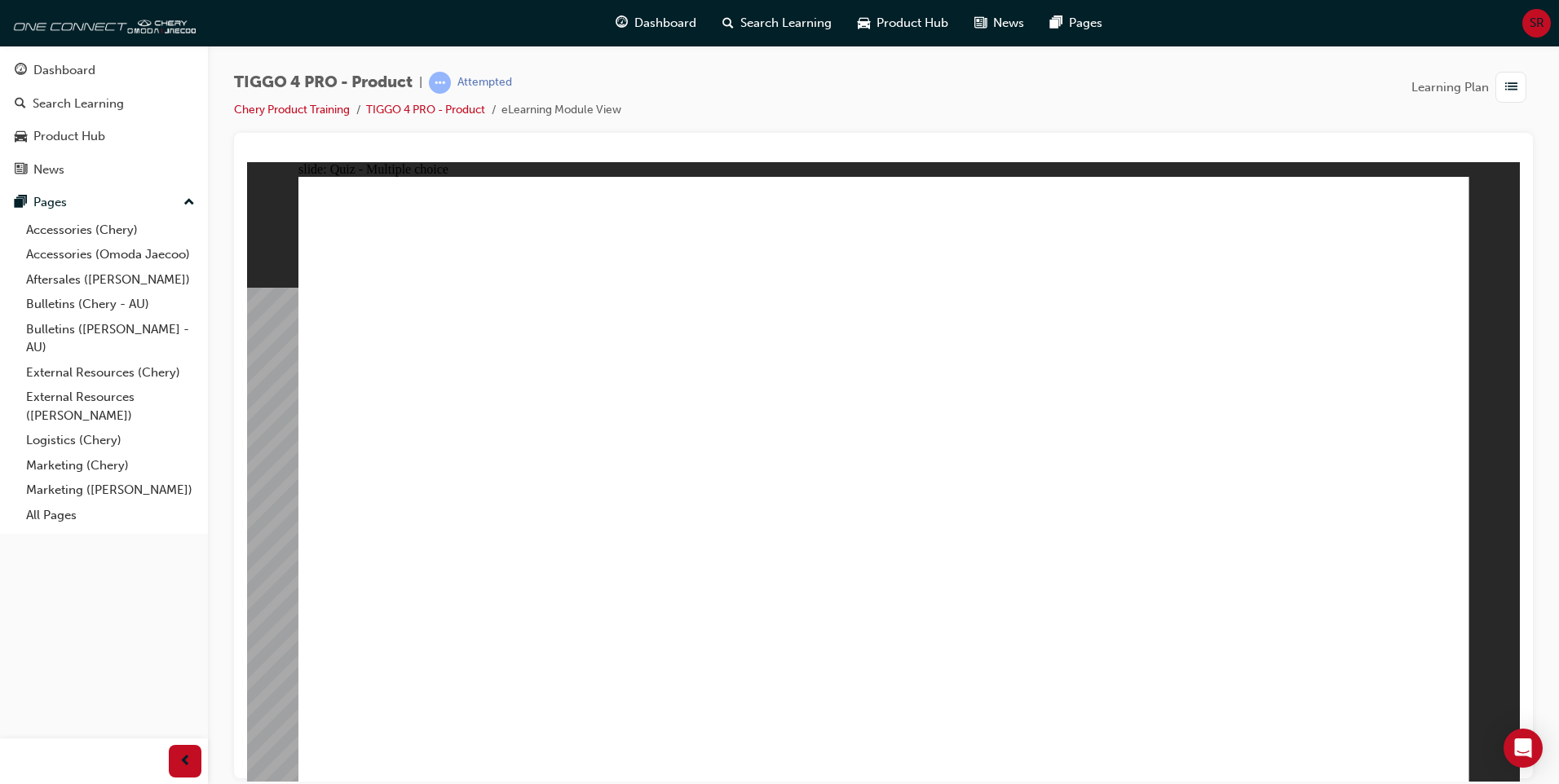
radio input "true"
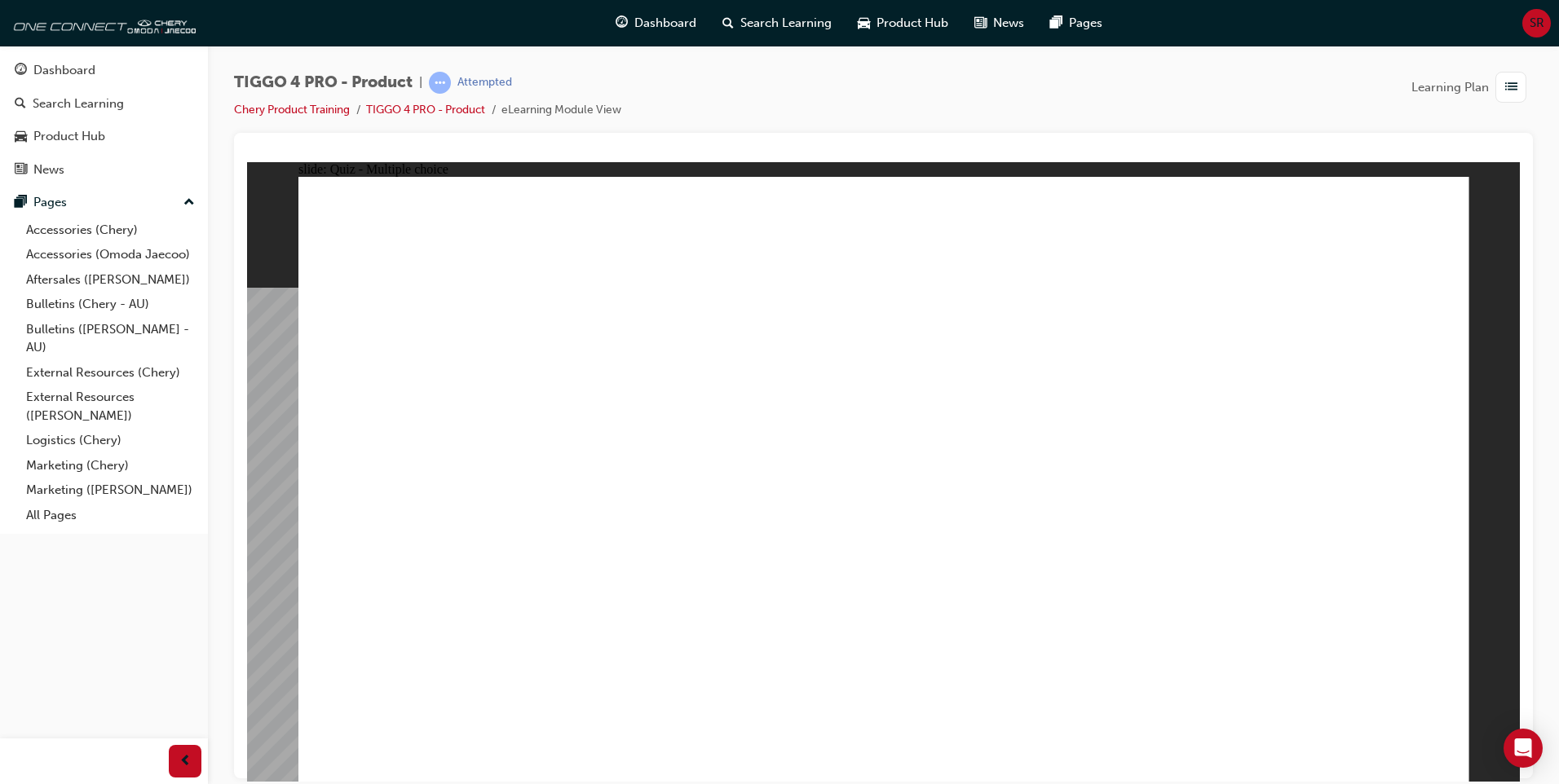
radio input "true"
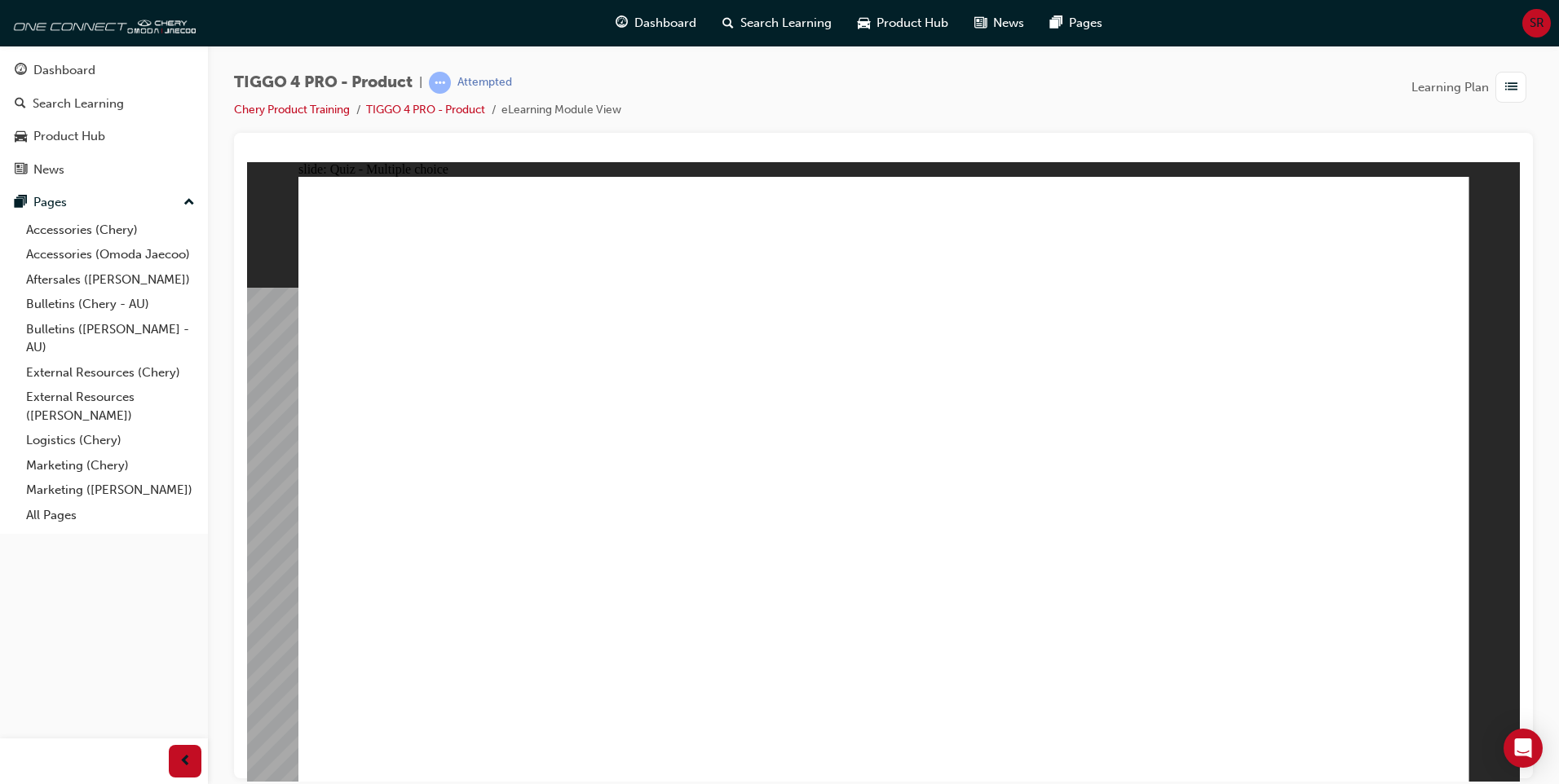
radio input "true"
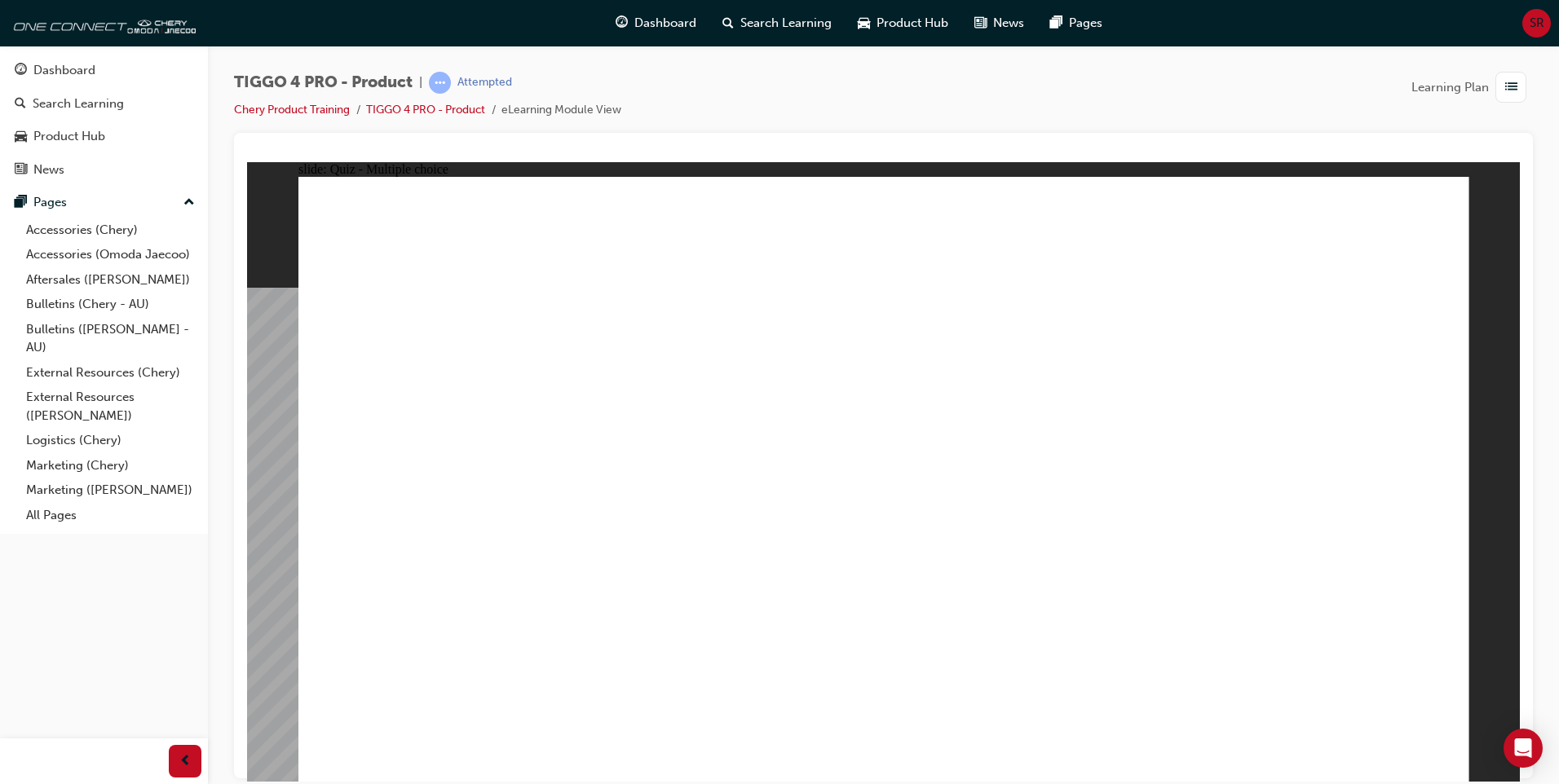
drag, startPoint x: 1121, startPoint y: 371, endPoint x: 422, endPoint y: 605, distance: 737.1
drag, startPoint x: 654, startPoint y: 382, endPoint x: 673, endPoint y: 625, distance: 243.7
drag, startPoint x: 861, startPoint y: 381, endPoint x: 1101, endPoint y: 625, distance: 342.3
drag, startPoint x: 1307, startPoint y: 389, endPoint x: 1337, endPoint y: 635, distance: 247.8
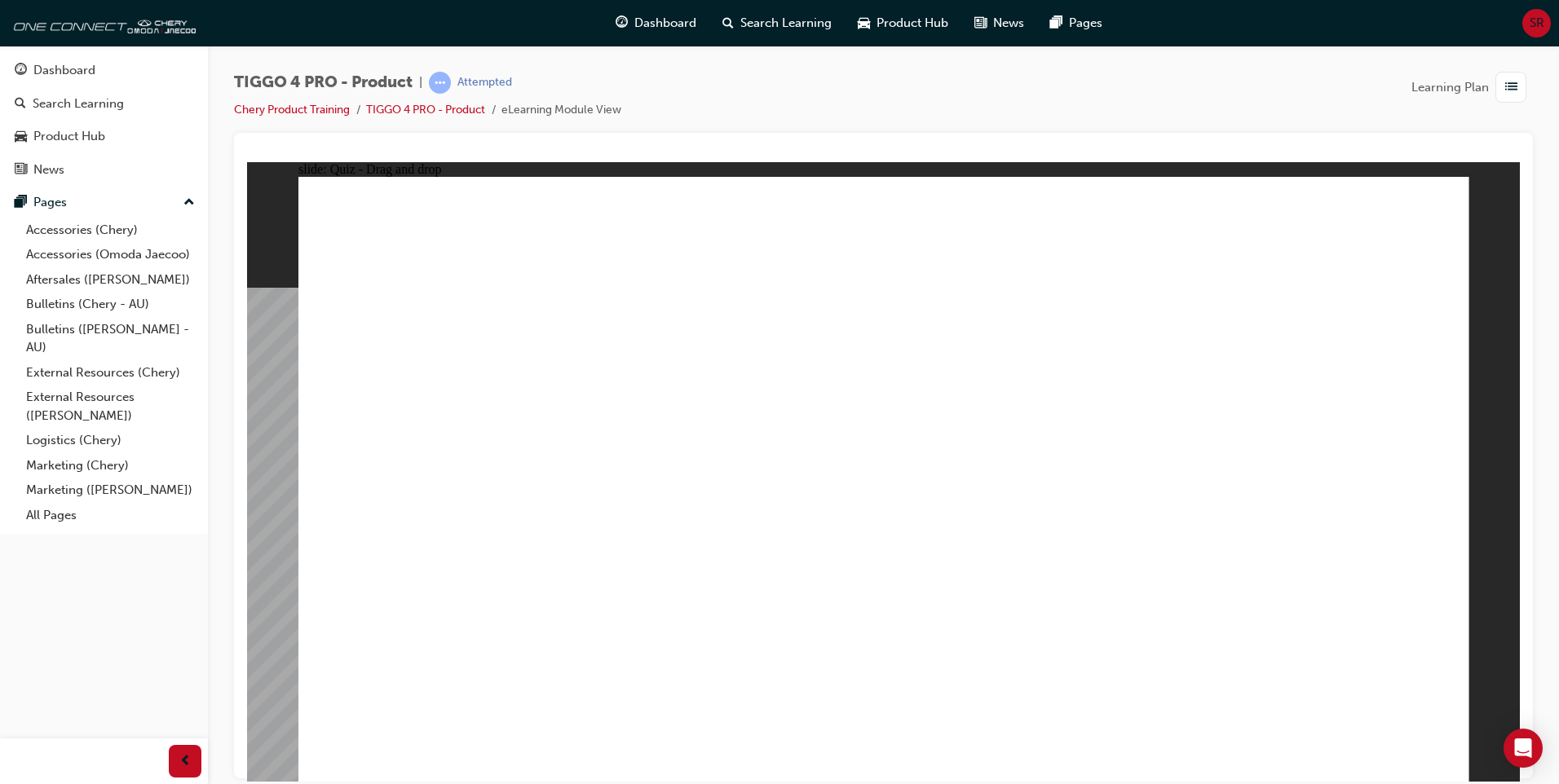
drag, startPoint x: 401, startPoint y: 377, endPoint x: 926, endPoint y: 638, distance: 586.3
radio input "true"
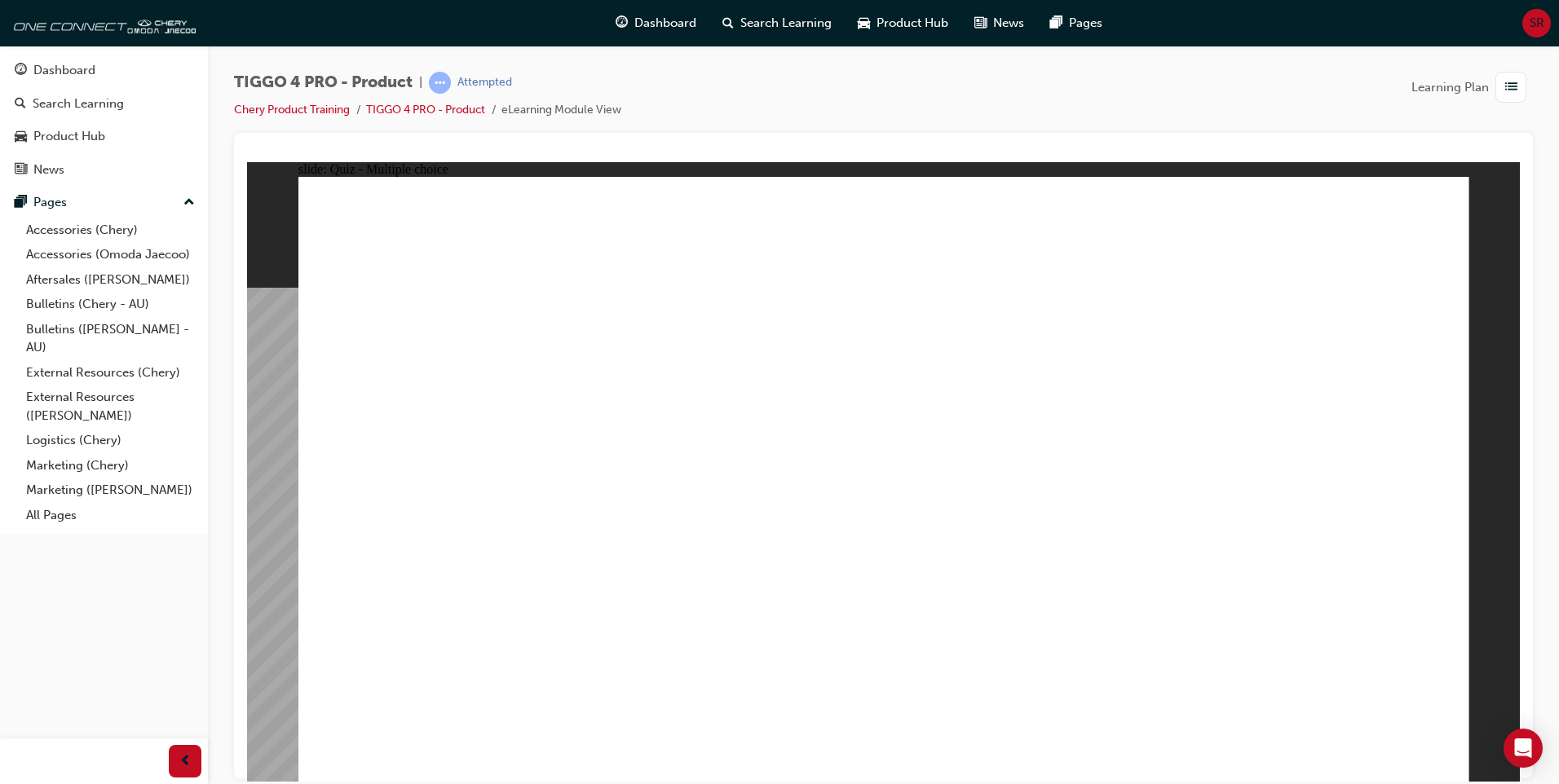
radio input "true"
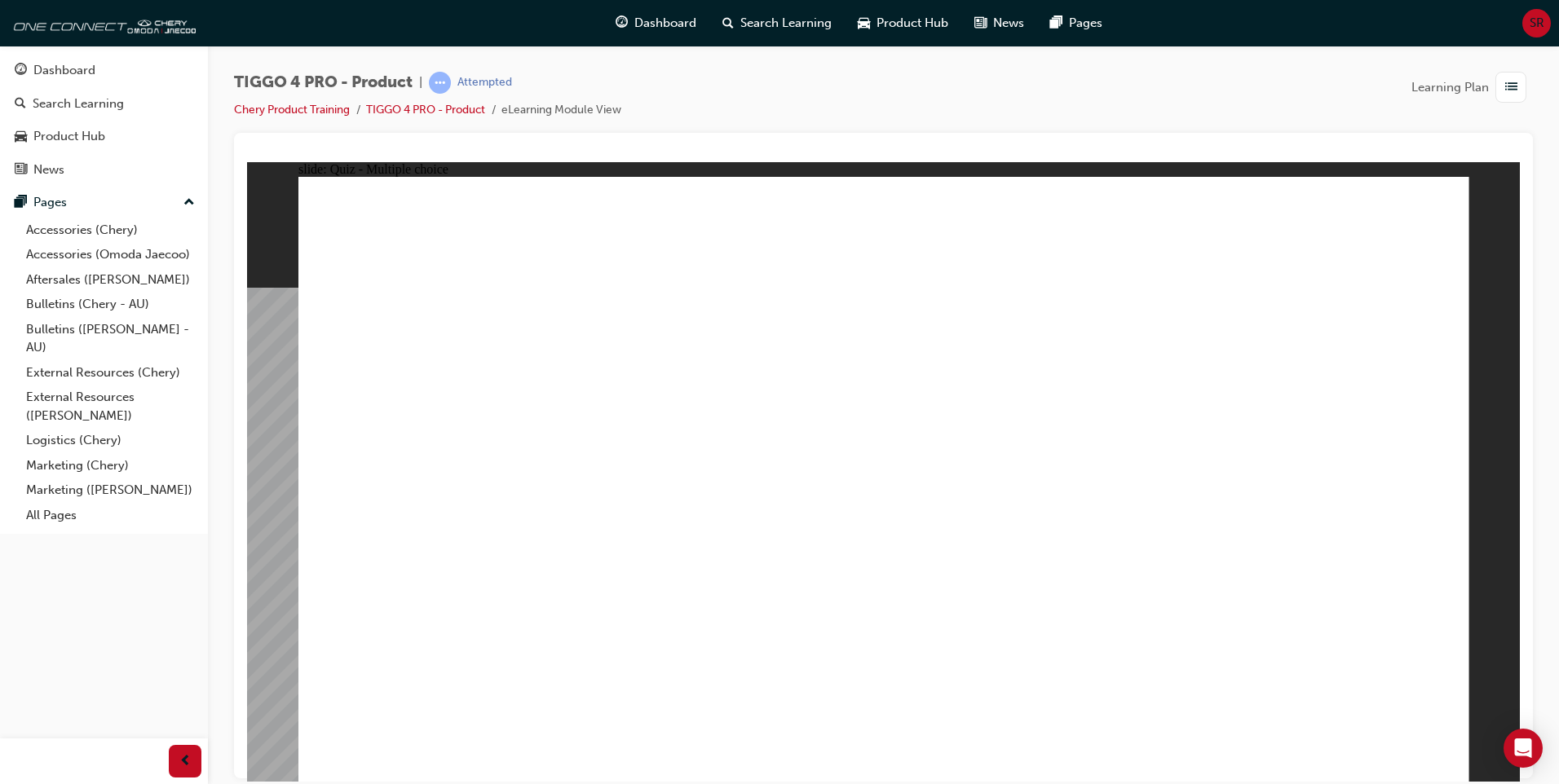
drag, startPoint x: 638, startPoint y: 429, endPoint x: 952, endPoint y: 346, distance: 324.8
drag, startPoint x: 645, startPoint y: 488, endPoint x: 1257, endPoint y: 381, distance: 621.3
drag, startPoint x: 681, startPoint y: 538, endPoint x: 977, endPoint y: 397, distance: 327.9
drag, startPoint x: 446, startPoint y: 421, endPoint x: 1269, endPoint y: 395, distance: 823.4
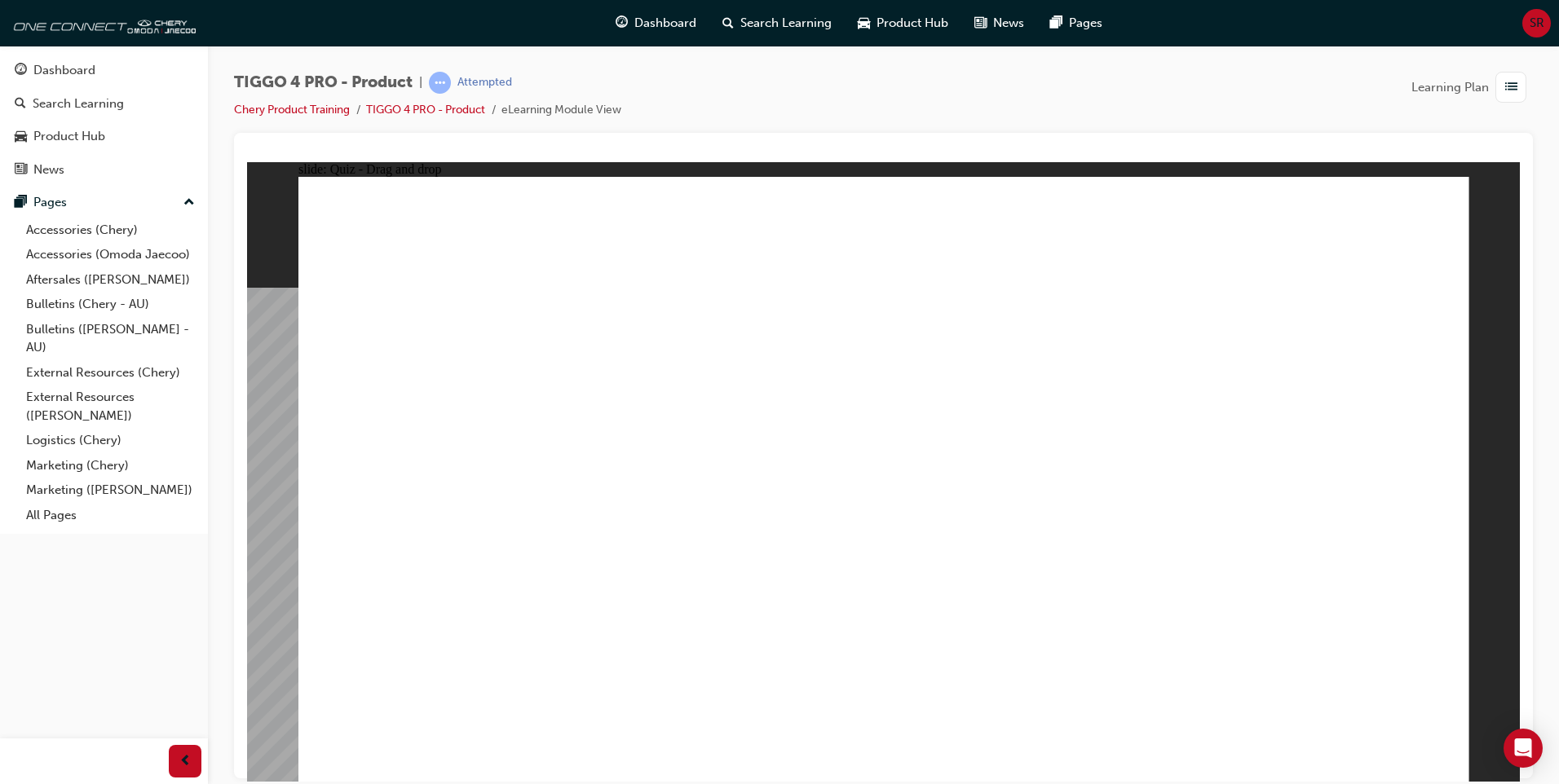
drag, startPoint x: 423, startPoint y: 490, endPoint x: 1226, endPoint y: 456, distance: 803.7
drag, startPoint x: 421, startPoint y: 544, endPoint x: 979, endPoint y: 454, distance: 565.2
drag, startPoint x: 427, startPoint y: 612, endPoint x: 1257, endPoint y: 496, distance: 838.1
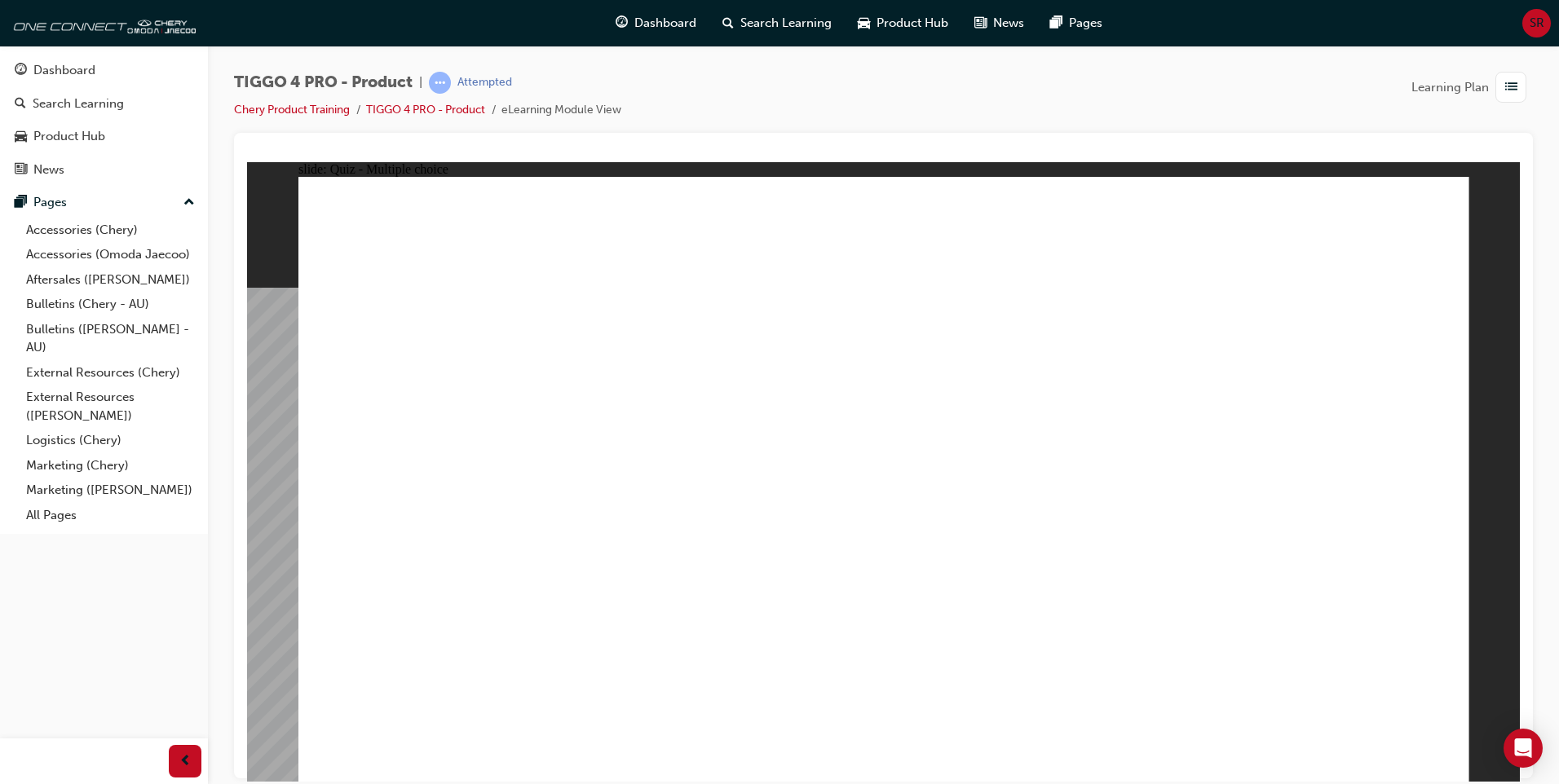
radio input "true"
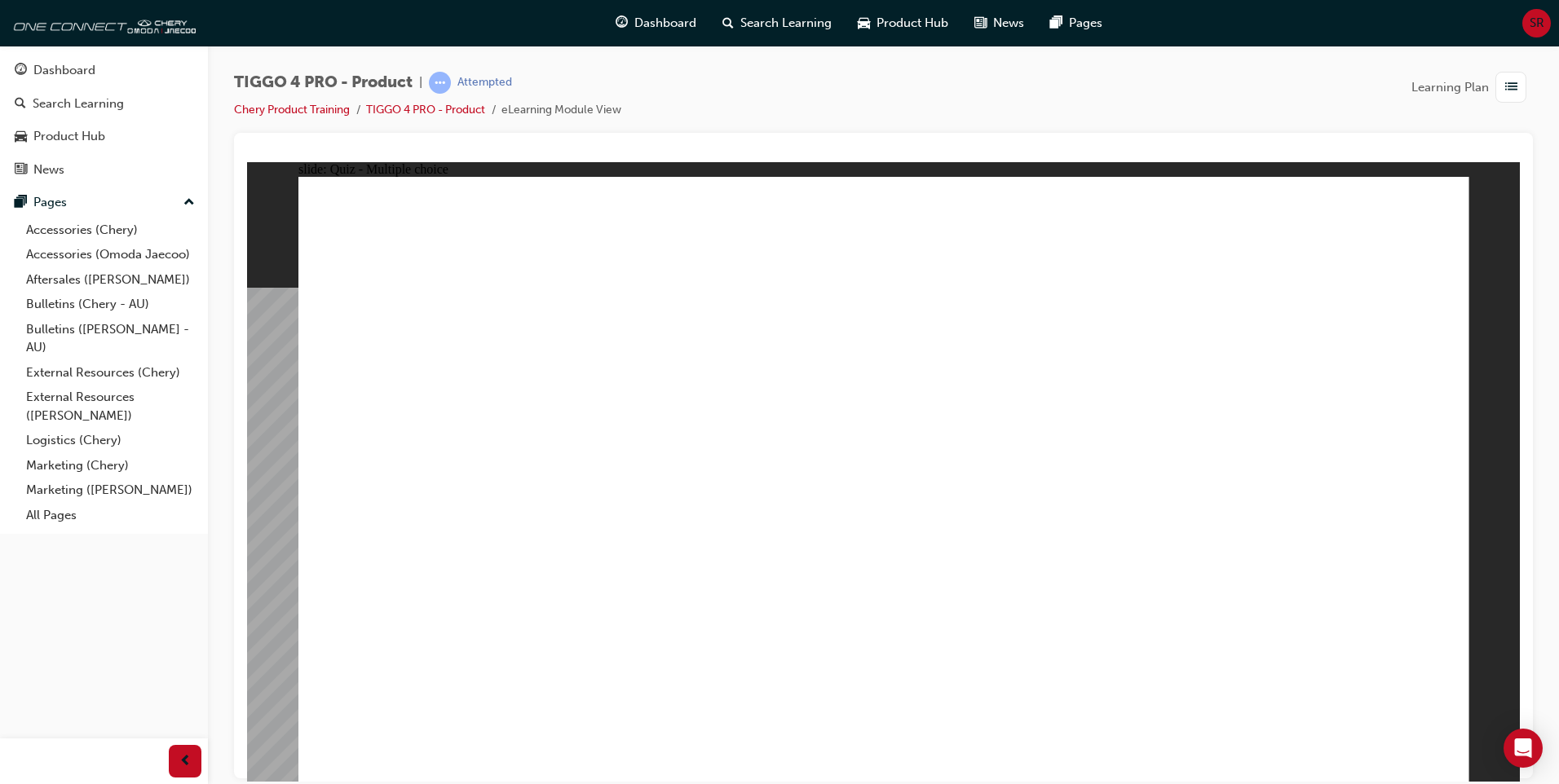
radio input "true"
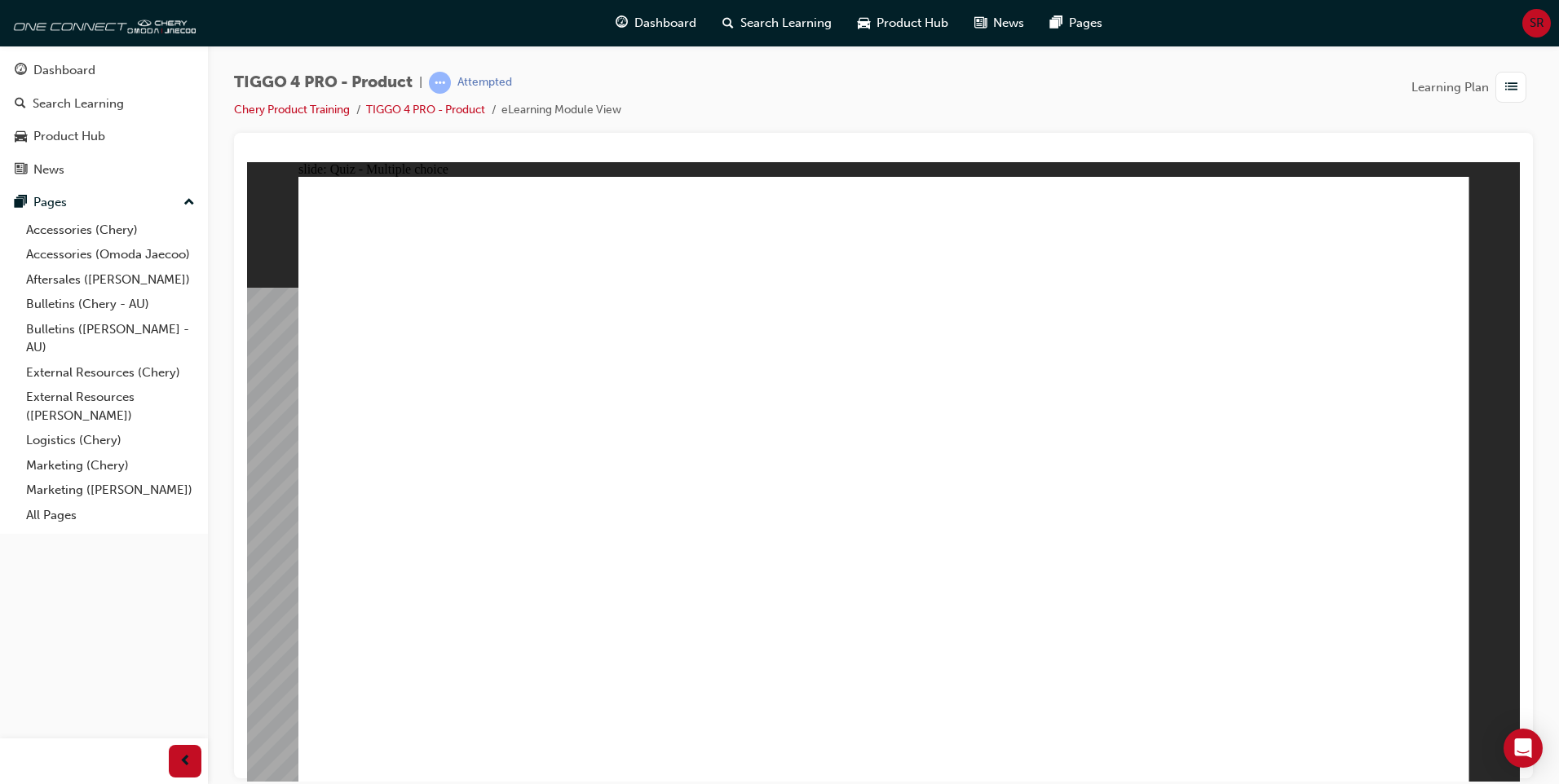
radio input "true"
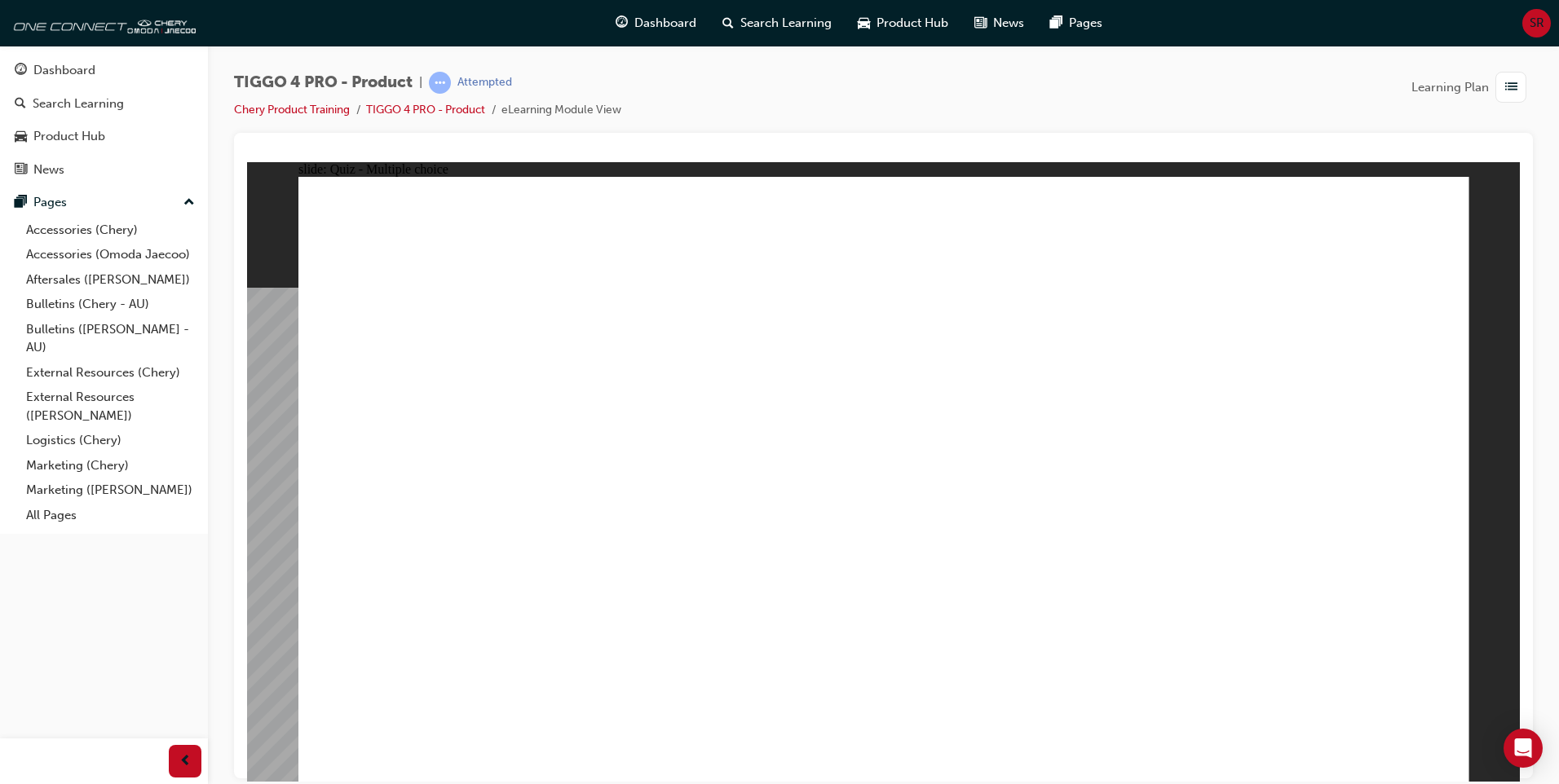
radio input "true"
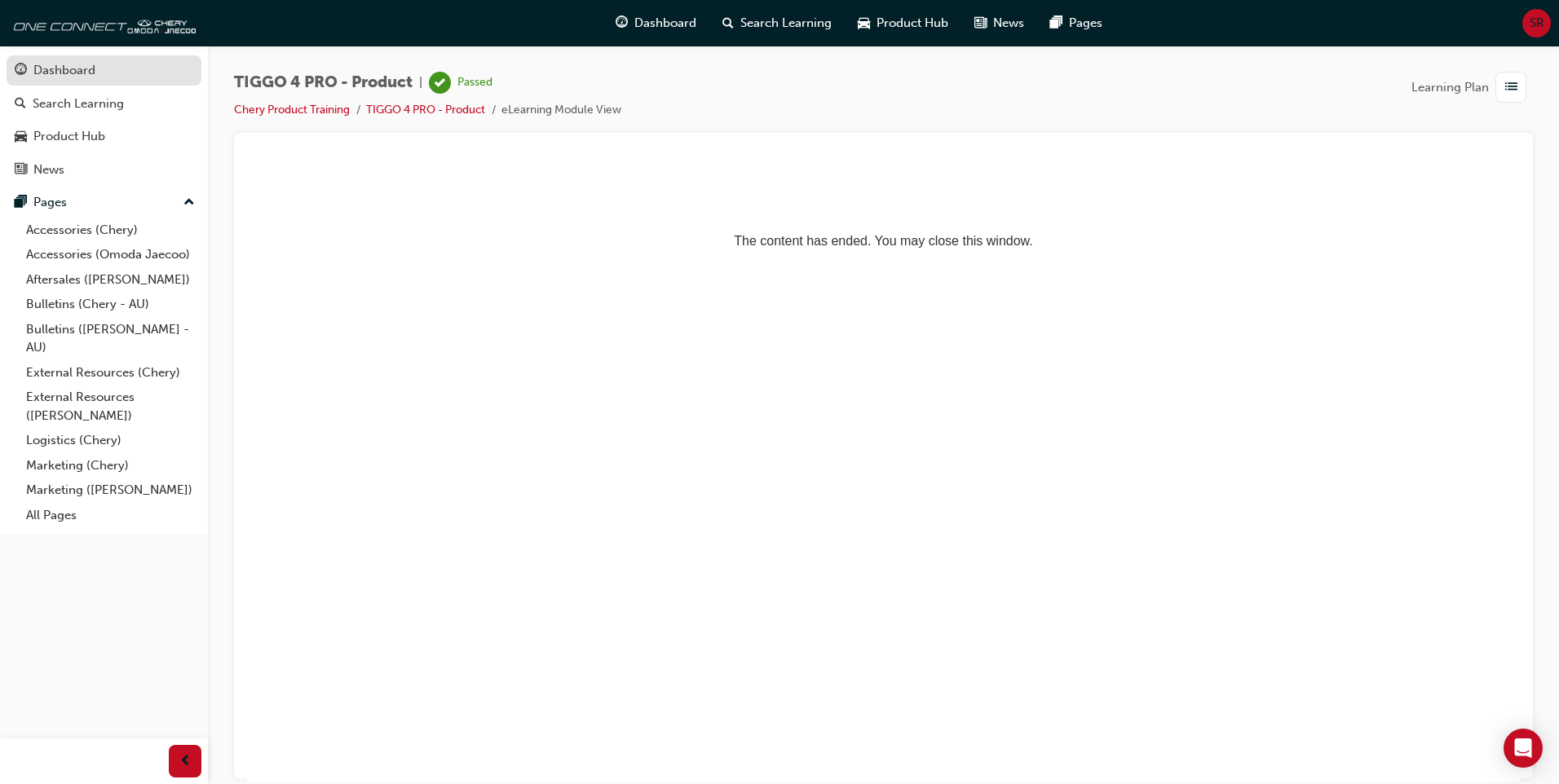
click at [54, 67] on div "Dashboard" at bounding box center [65, 71] width 62 height 19
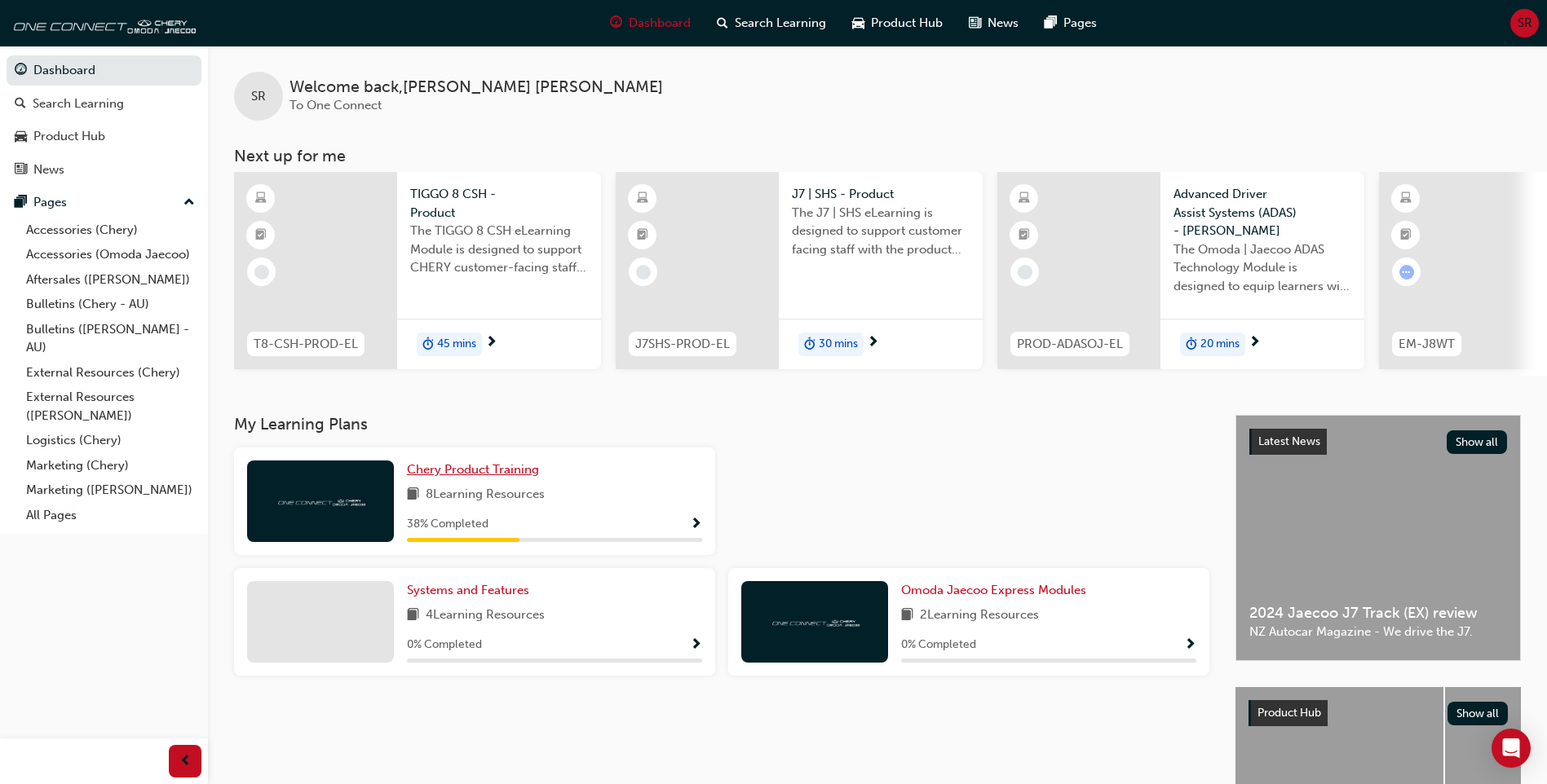
click at [470, 472] on span "Chery Product Training" at bounding box center [473, 469] width 132 height 14
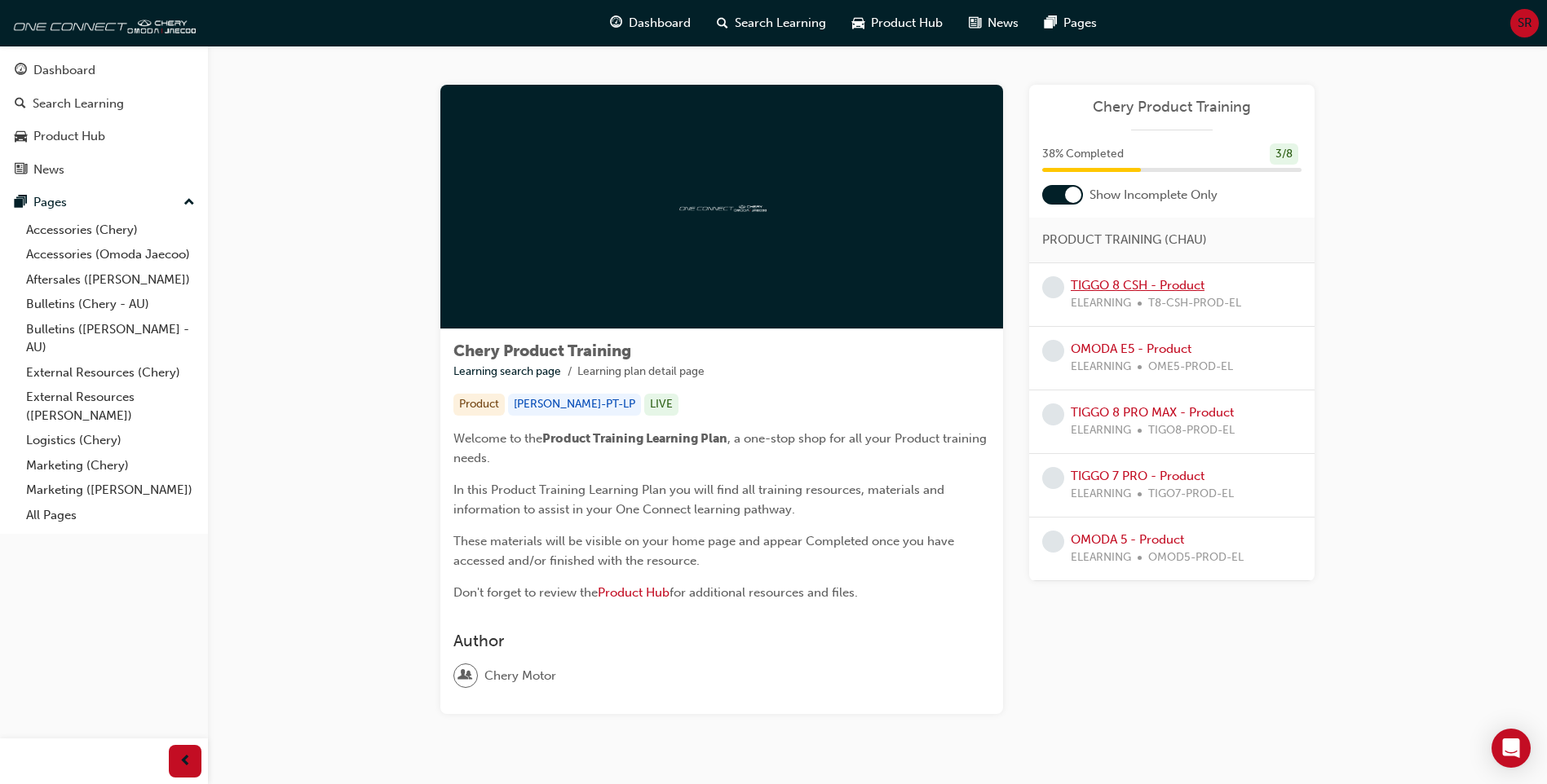
click at [1121, 286] on link "TIGGO 8 CSH - Product" at bounding box center [1138, 285] width 134 height 14
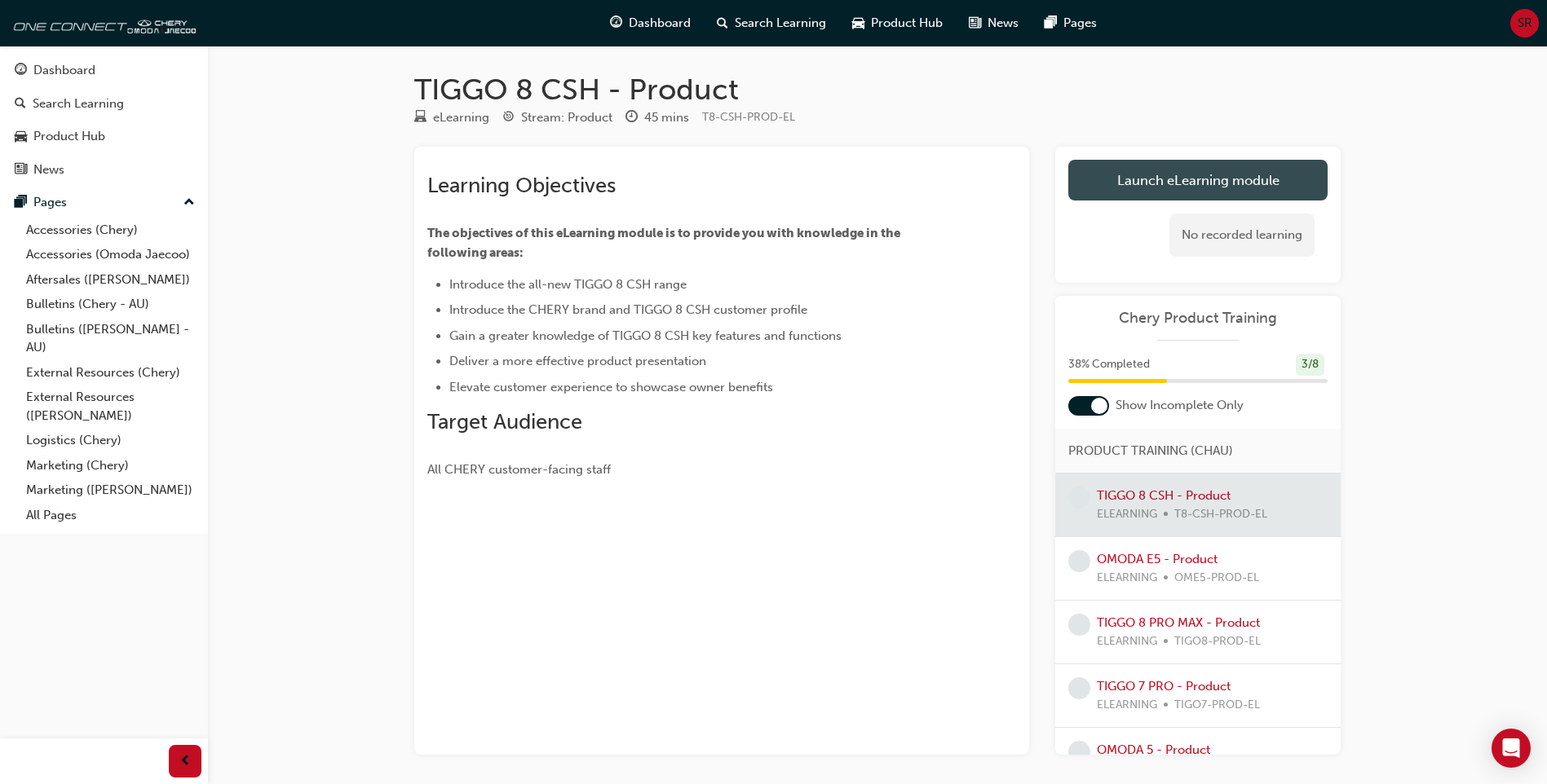
click at [1148, 178] on link "Launch eLearning module" at bounding box center [1198, 180] width 260 height 40
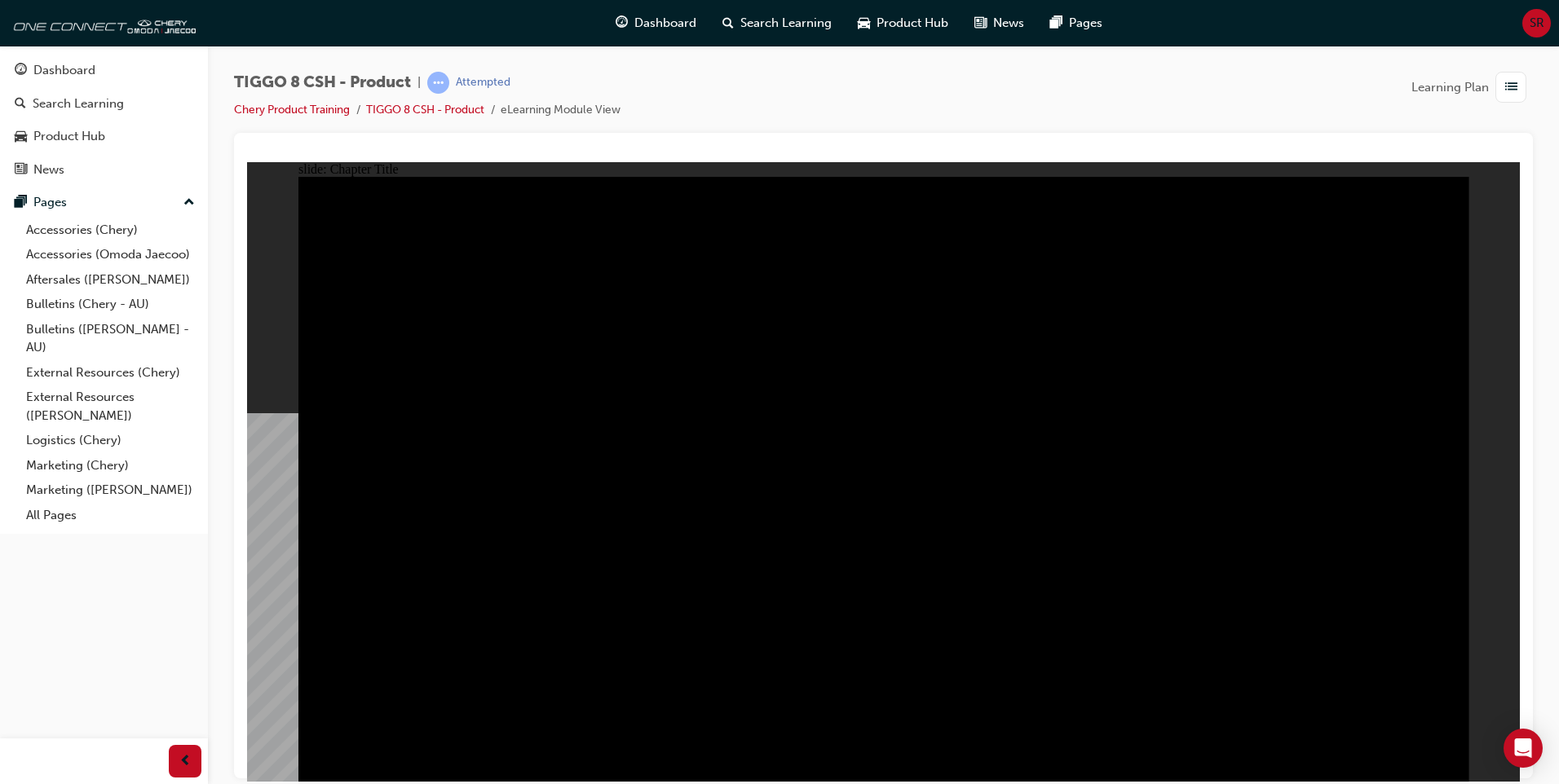
drag, startPoint x: 1132, startPoint y: 399, endPoint x: 881, endPoint y: 394, distance: 251.0
drag, startPoint x: 1024, startPoint y: 418, endPoint x: 1060, endPoint y: 423, distance: 36.3
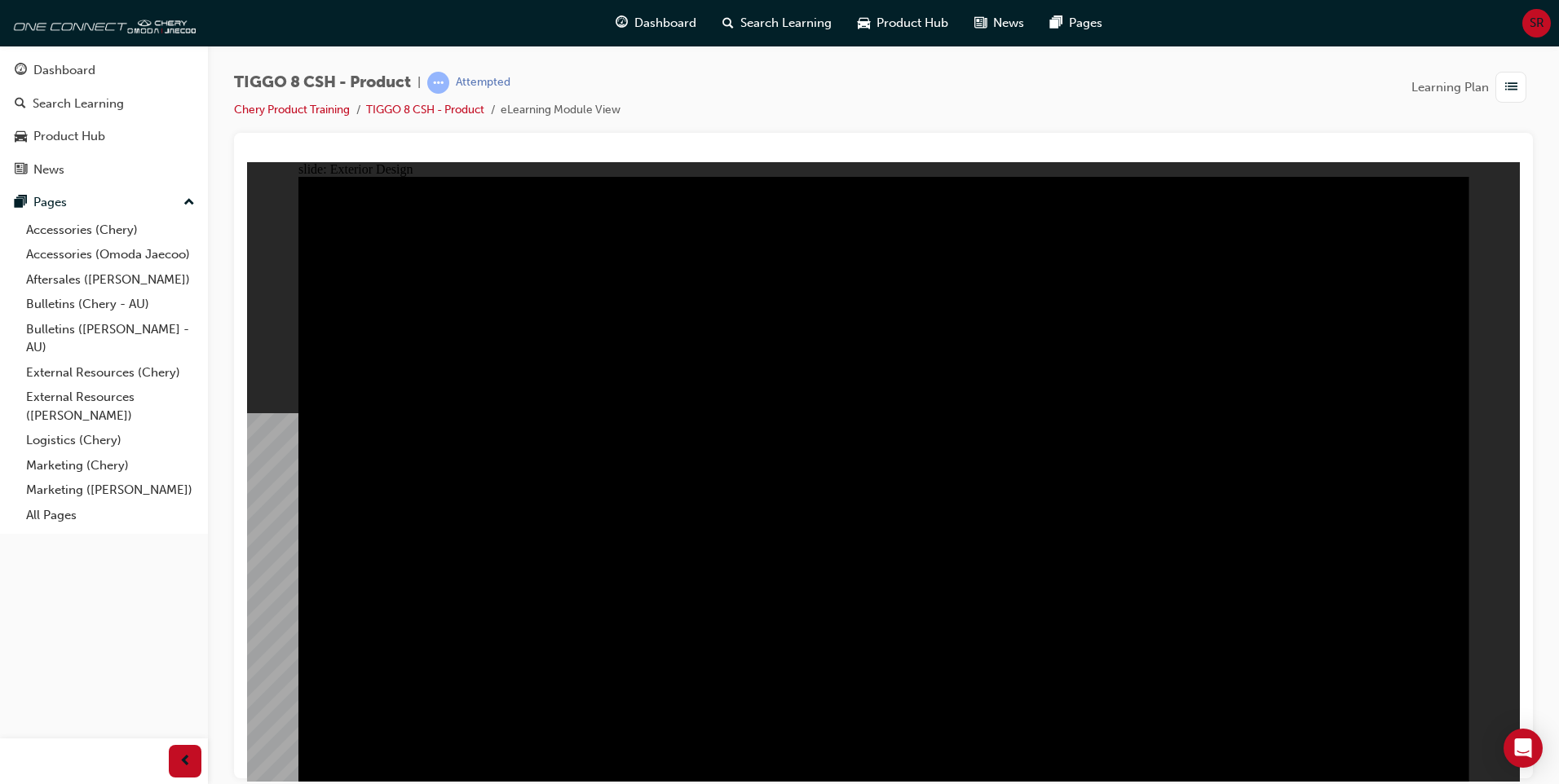
drag, startPoint x: 729, startPoint y: 479, endPoint x: 1077, endPoint y: 559, distance: 357.1
drag, startPoint x: 447, startPoint y: 301, endPoint x: 525, endPoint y: 401, distance: 126.8
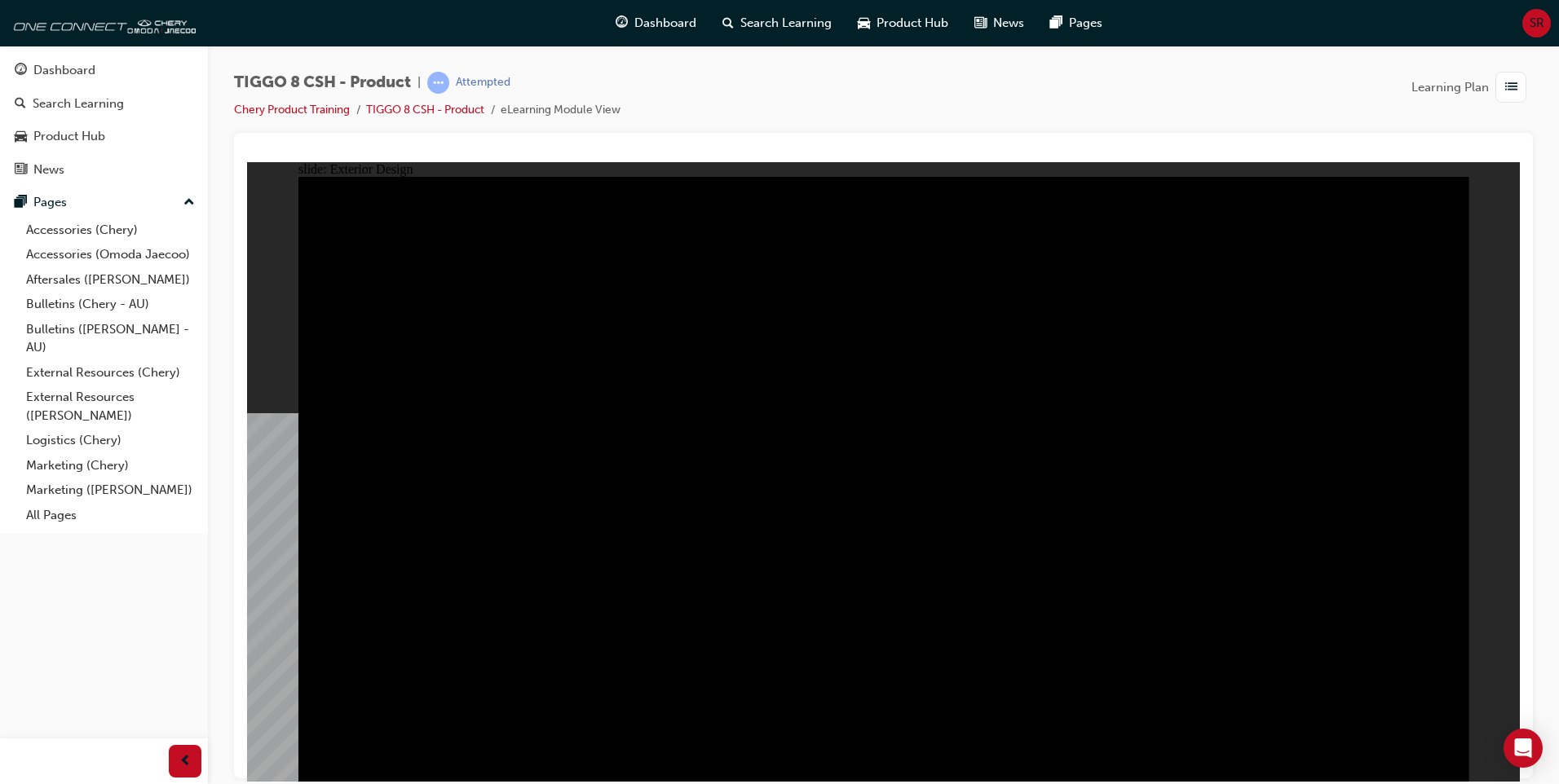
drag, startPoint x: 400, startPoint y: 594, endPoint x: 595, endPoint y: 503, distance: 215.2
drag, startPoint x: 623, startPoint y: 423, endPoint x: 854, endPoint y: 555, distance: 266.1
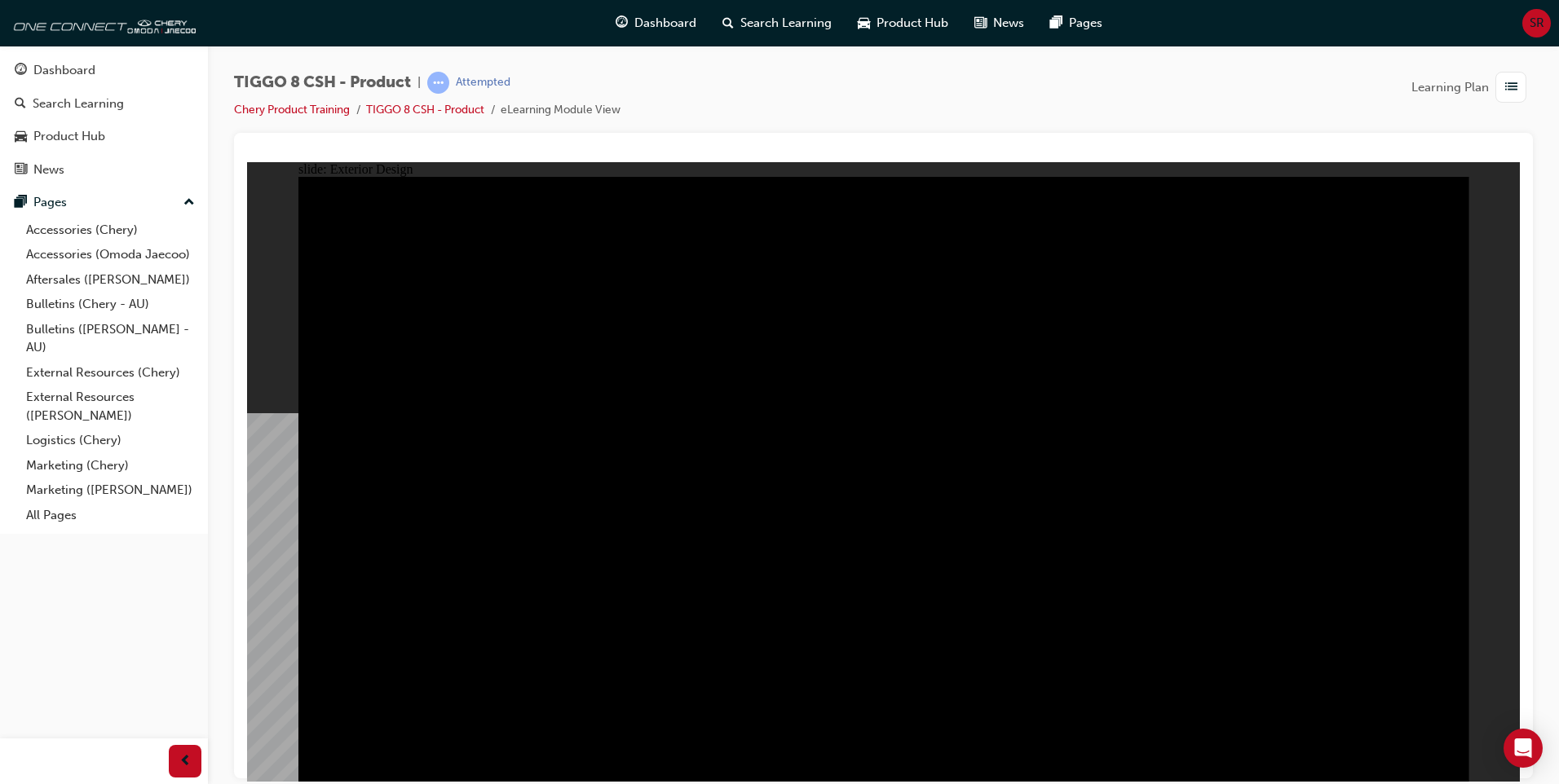
type input "23"
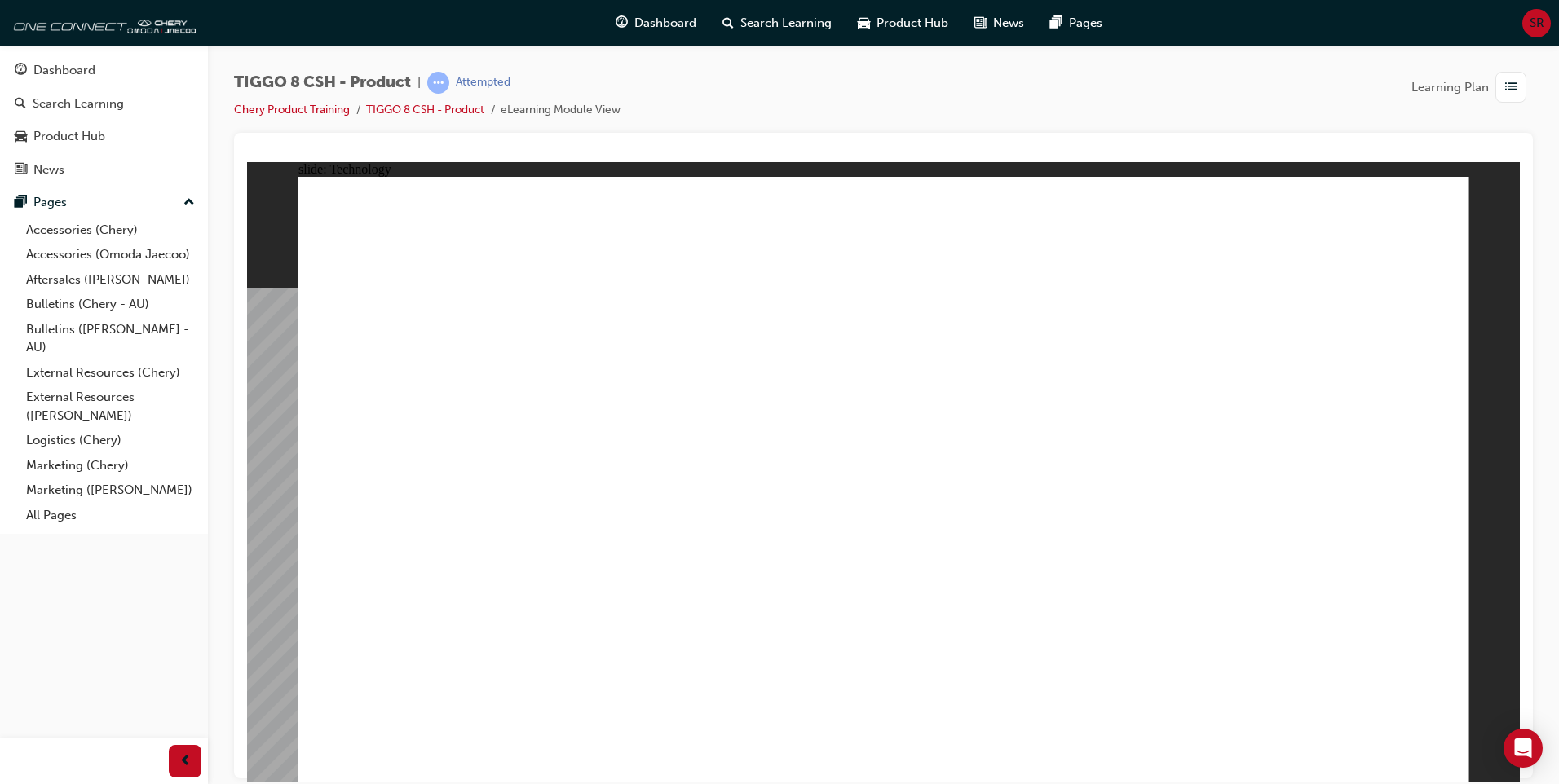
drag, startPoint x: 651, startPoint y: 311, endPoint x: 681, endPoint y: 331, distance: 36.1
drag, startPoint x: 670, startPoint y: 551, endPoint x: 825, endPoint y: 544, distance: 155.2
drag, startPoint x: 997, startPoint y: 614, endPoint x: 1013, endPoint y: 608, distance: 17.1
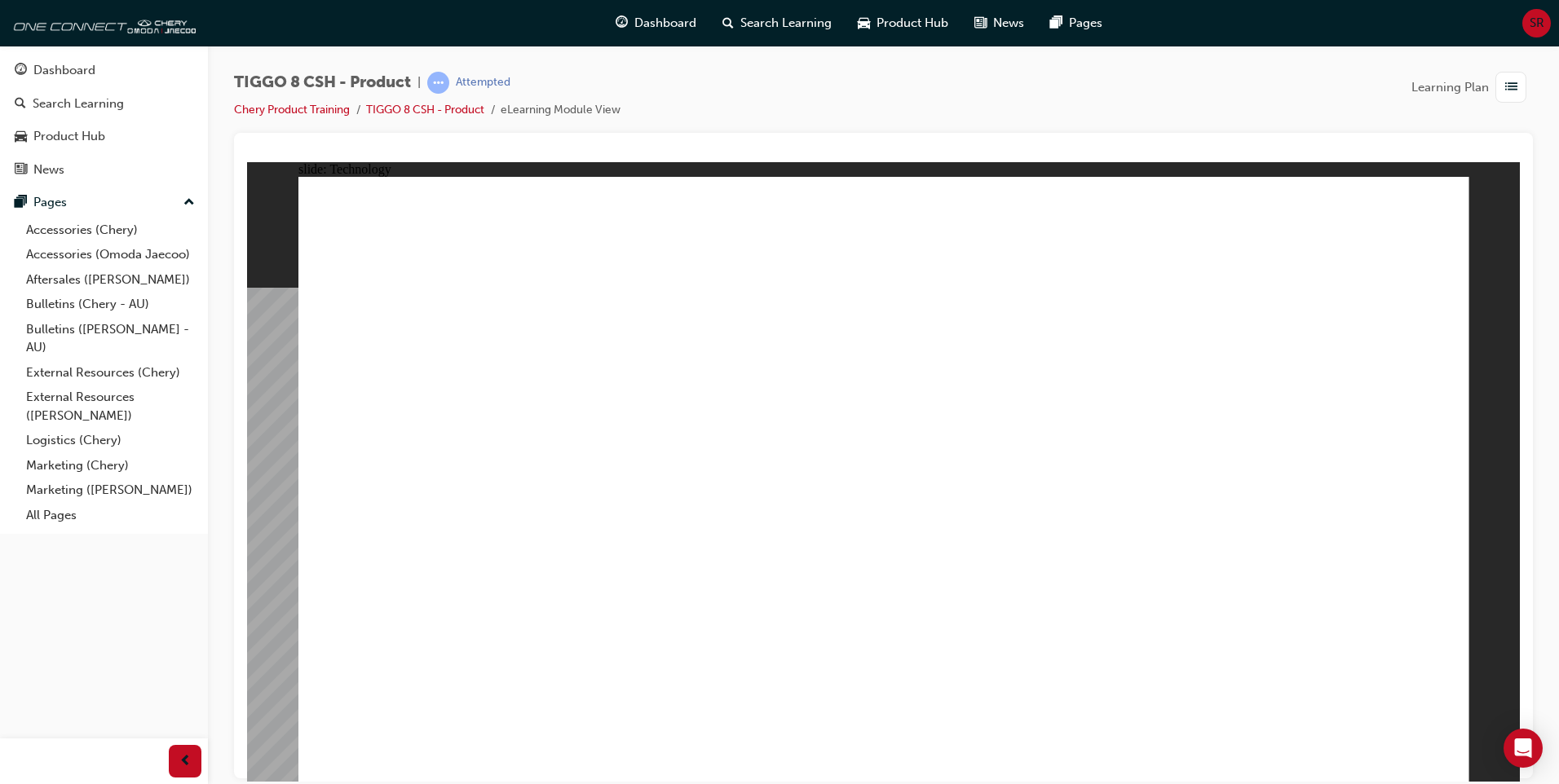
drag, startPoint x: 1146, startPoint y: 424, endPoint x: 1114, endPoint y: 647, distance: 225.3
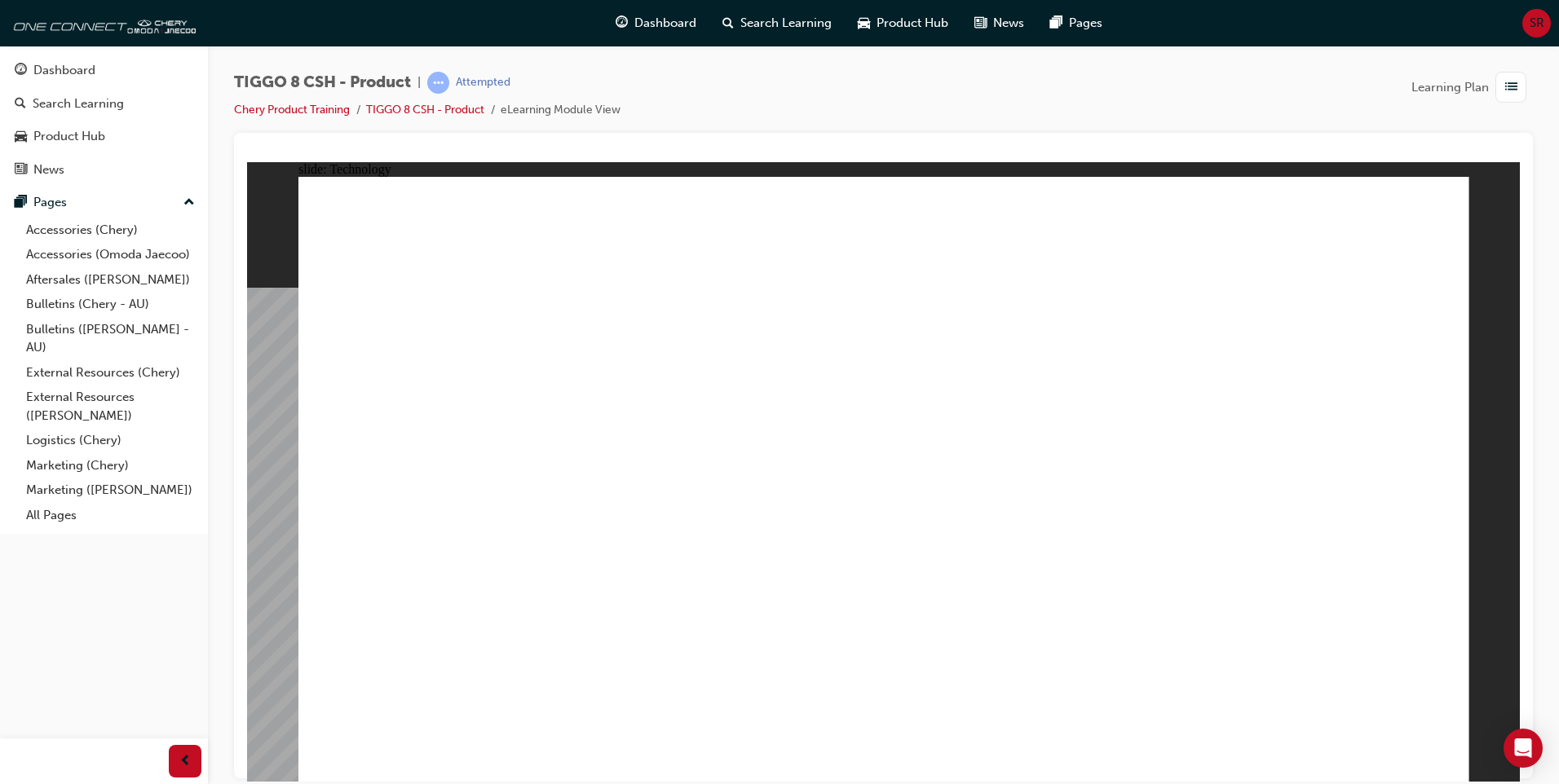
drag, startPoint x: 651, startPoint y: 312, endPoint x: 730, endPoint y: 312, distance: 79.0
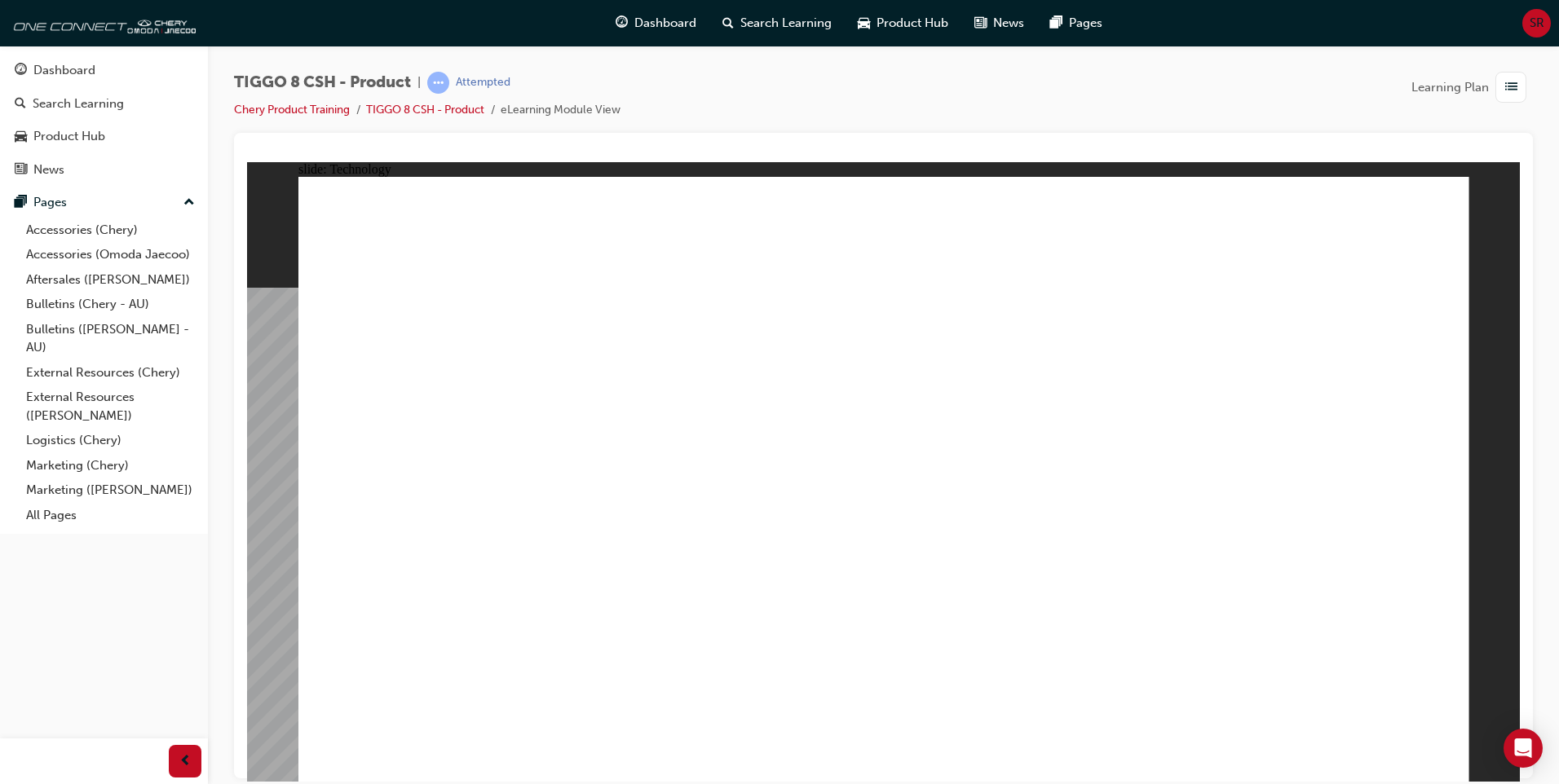
drag, startPoint x: 697, startPoint y: 284, endPoint x: 725, endPoint y: 696, distance: 413.0
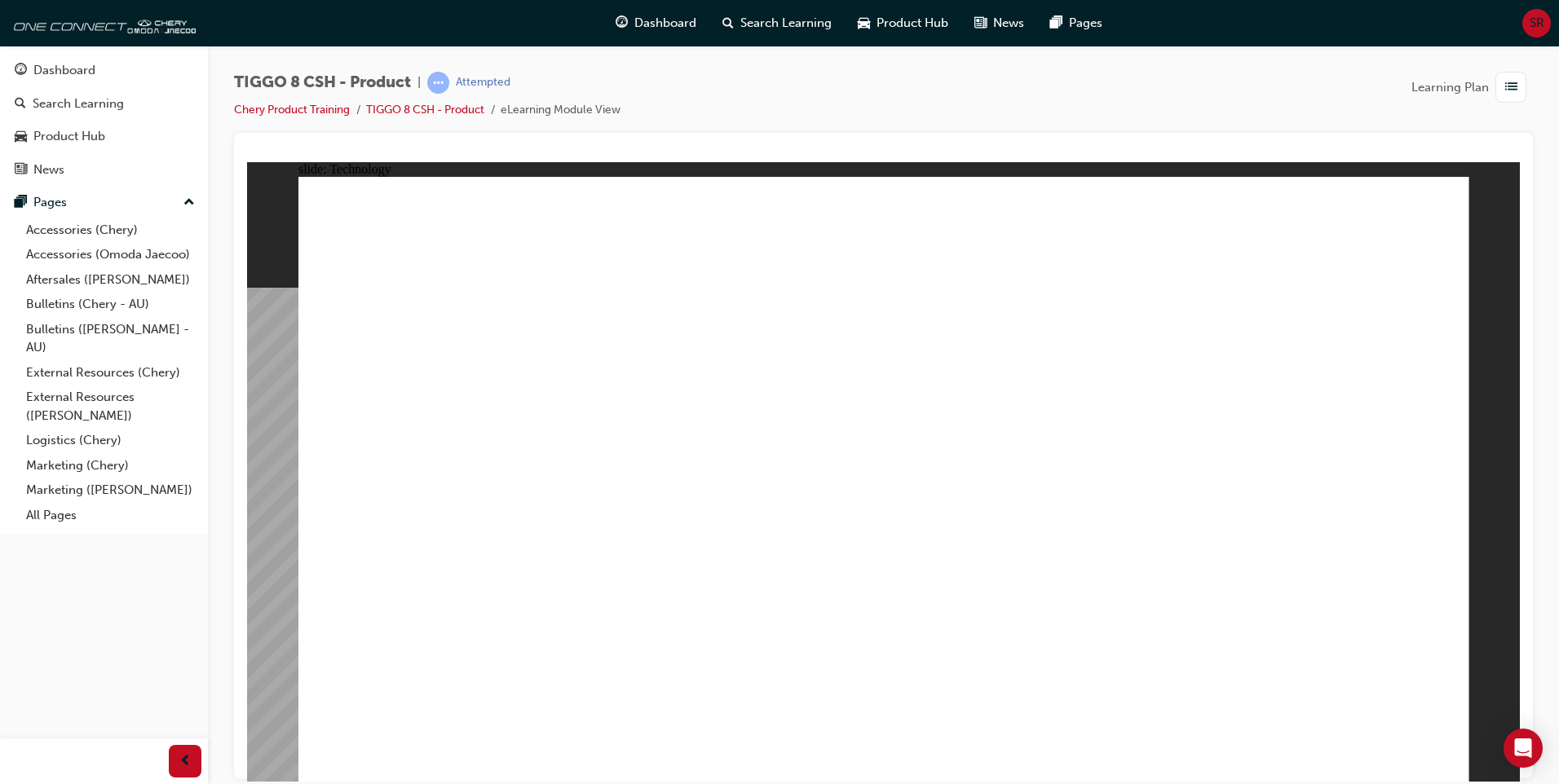
drag, startPoint x: 961, startPoint y: 264, endPoint x: 964, endPoint y: 617, distance: 353.0
drag, startPoint x: 685, startPoint y: 268, endPoint x: 638, endPoint y: 622, distance: 357.1
drag, startPoint x: 708, startPoint y: 284, endPoint x: 696, endPoint y: 608, distance: 324.2
